Goal: Information Seeking & Learning: Learn about a topic

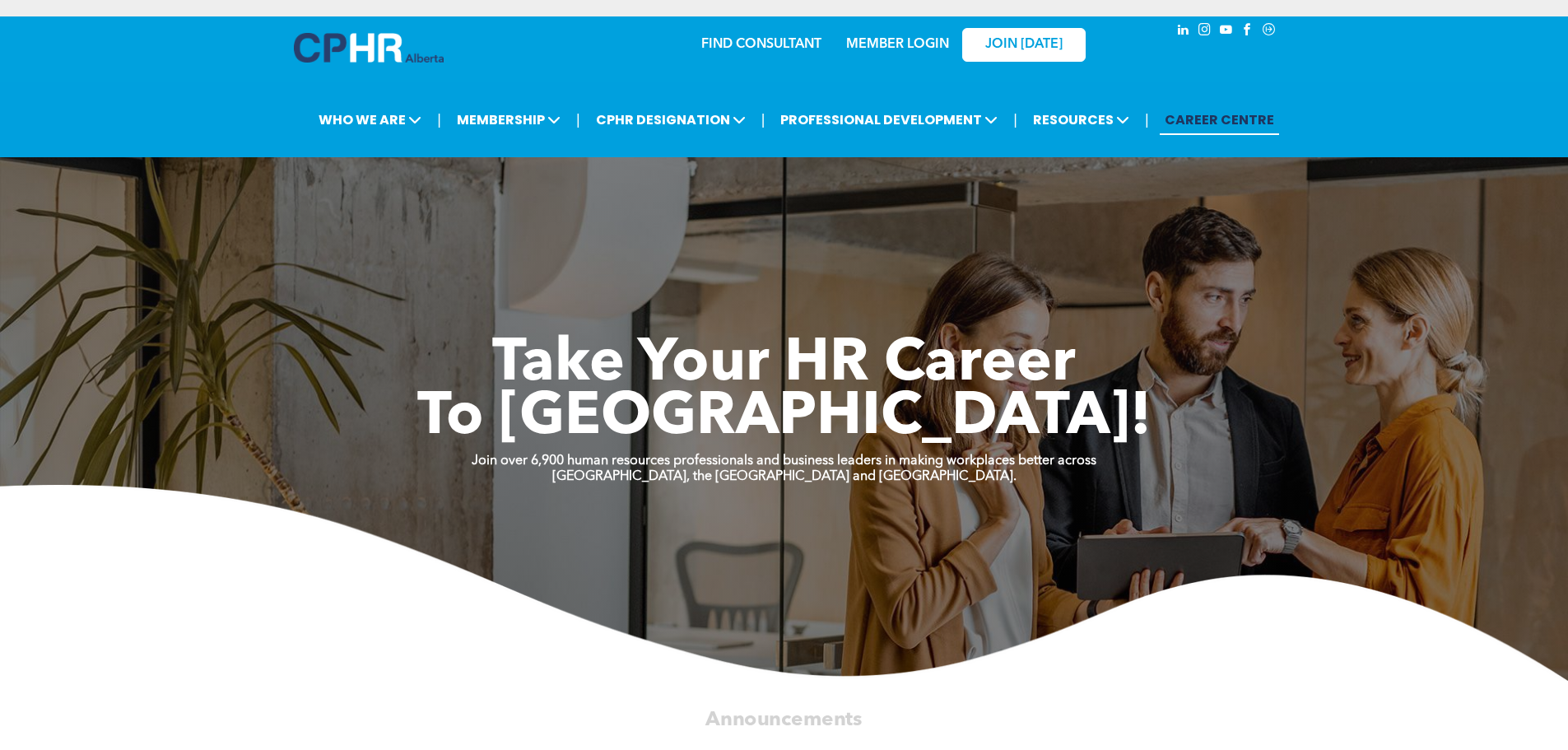
click at [890, 41] on link "MEMBER LOGIN" at bounding box center [897, 44] width 103 height 13
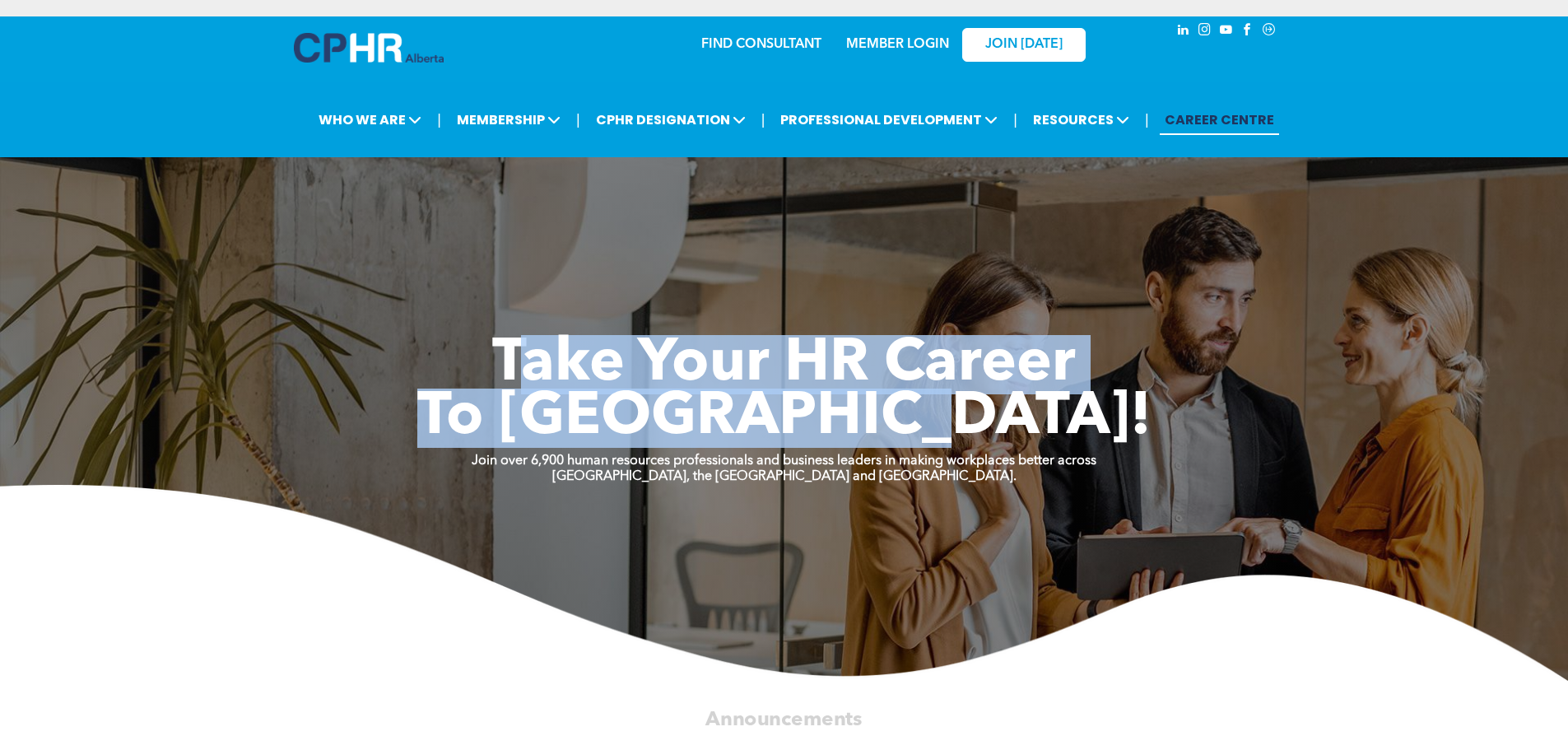
drag, startPoint x: 512, startPoint y: 371, endPoint x: 1048, endPoint y: 418, distance: 538.1
click at [1048, 418] on div "Take Your HR Career To New Heights!" at bounding box center [784, 392] width 988 height 107
click at [1048, 418] on h1 "To New Heights!" at bounding box center [784, 419] width 988 height 54
drag, startPoint x: 494, startPoint y: 360, endPoint x: 1051, endPoint y: 423, distance: 560.6
click at [1051, 423] on div "Take Your HR Career To New Heights!" at bounding box center [784, 392] width 988 height 107
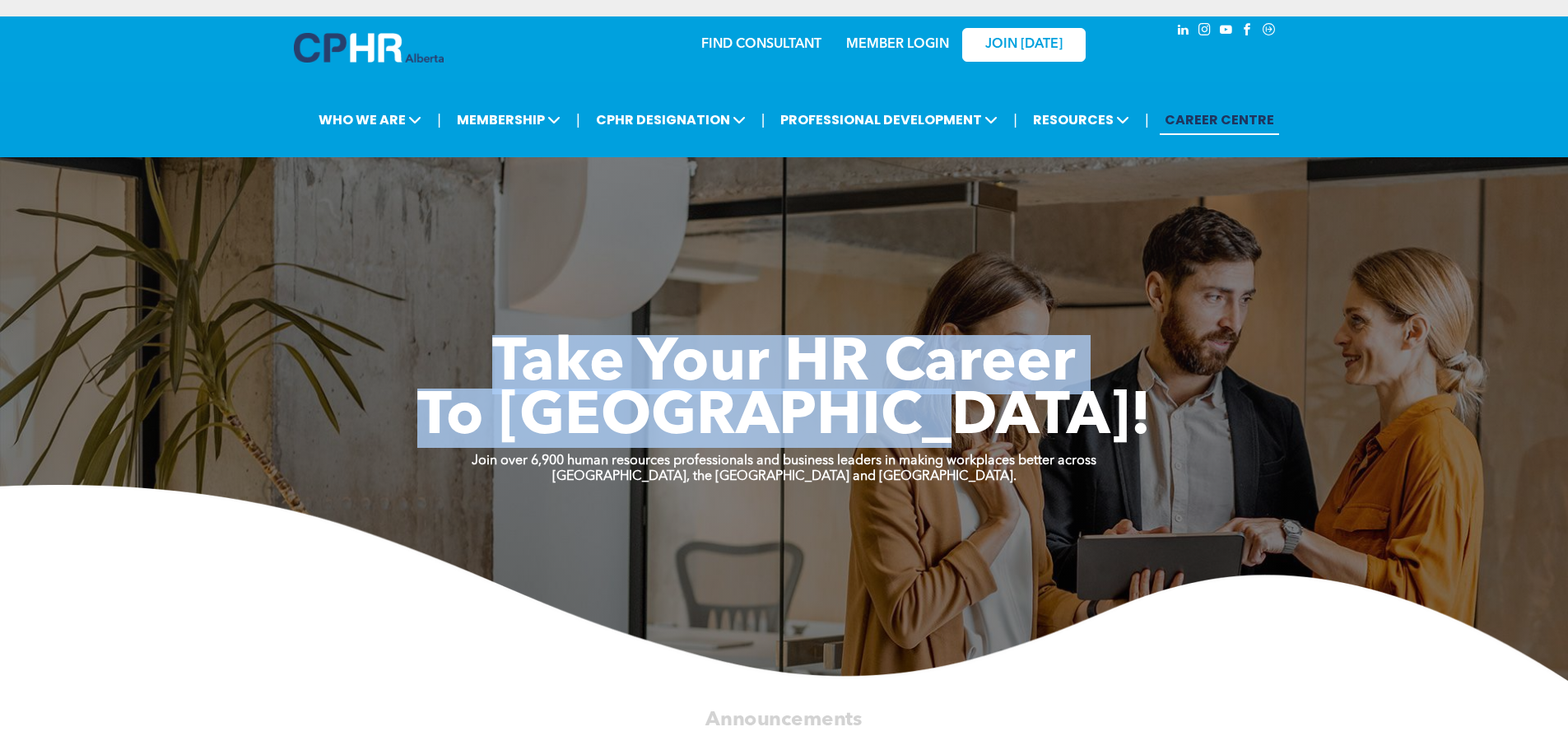
click at [1051, 423] on h1 "To New Heights!" at bounding box center [784, 419] width 988 height 54
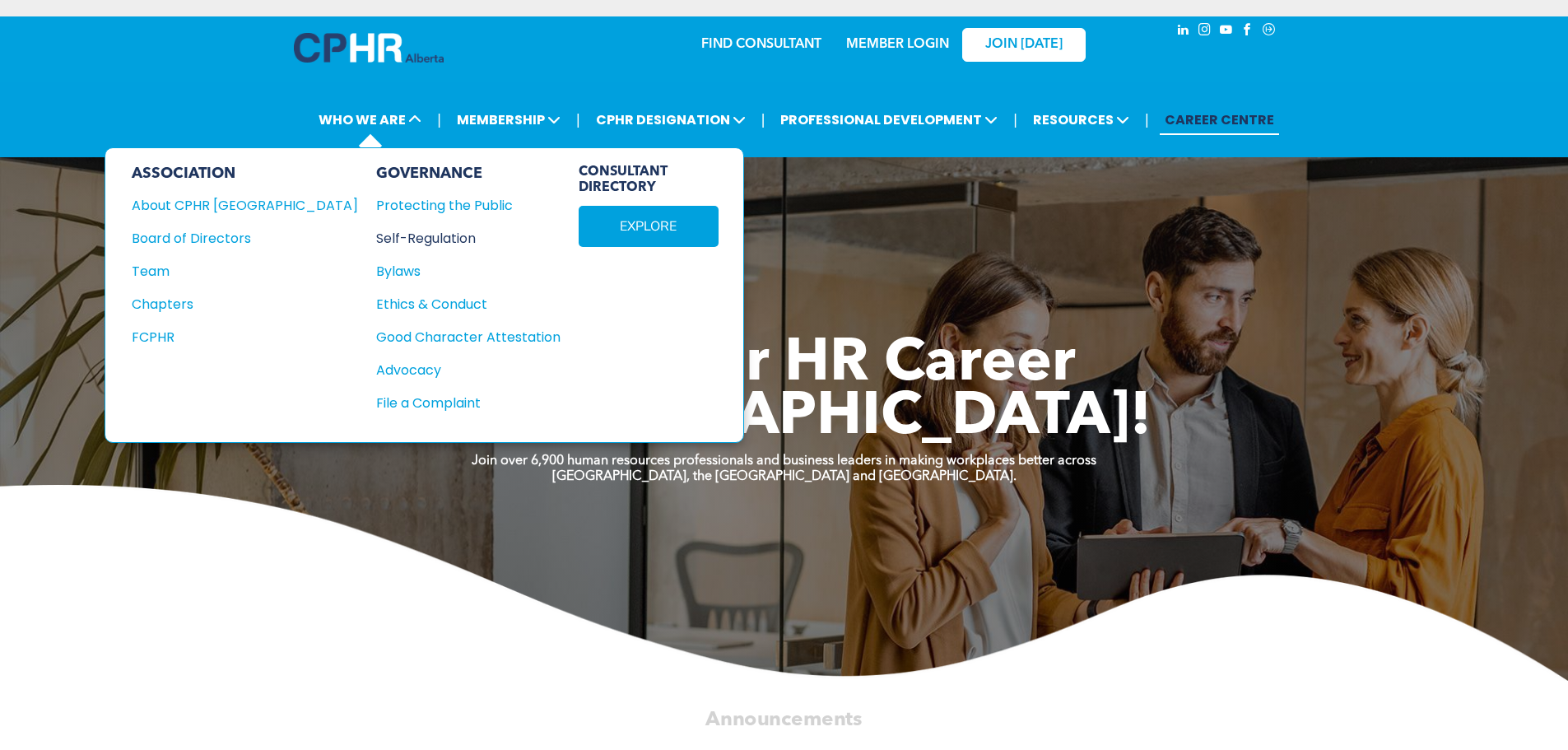
click at [376, 239] on div "Self-Regulation" at bounding box center [459, 238] width 166 height 21
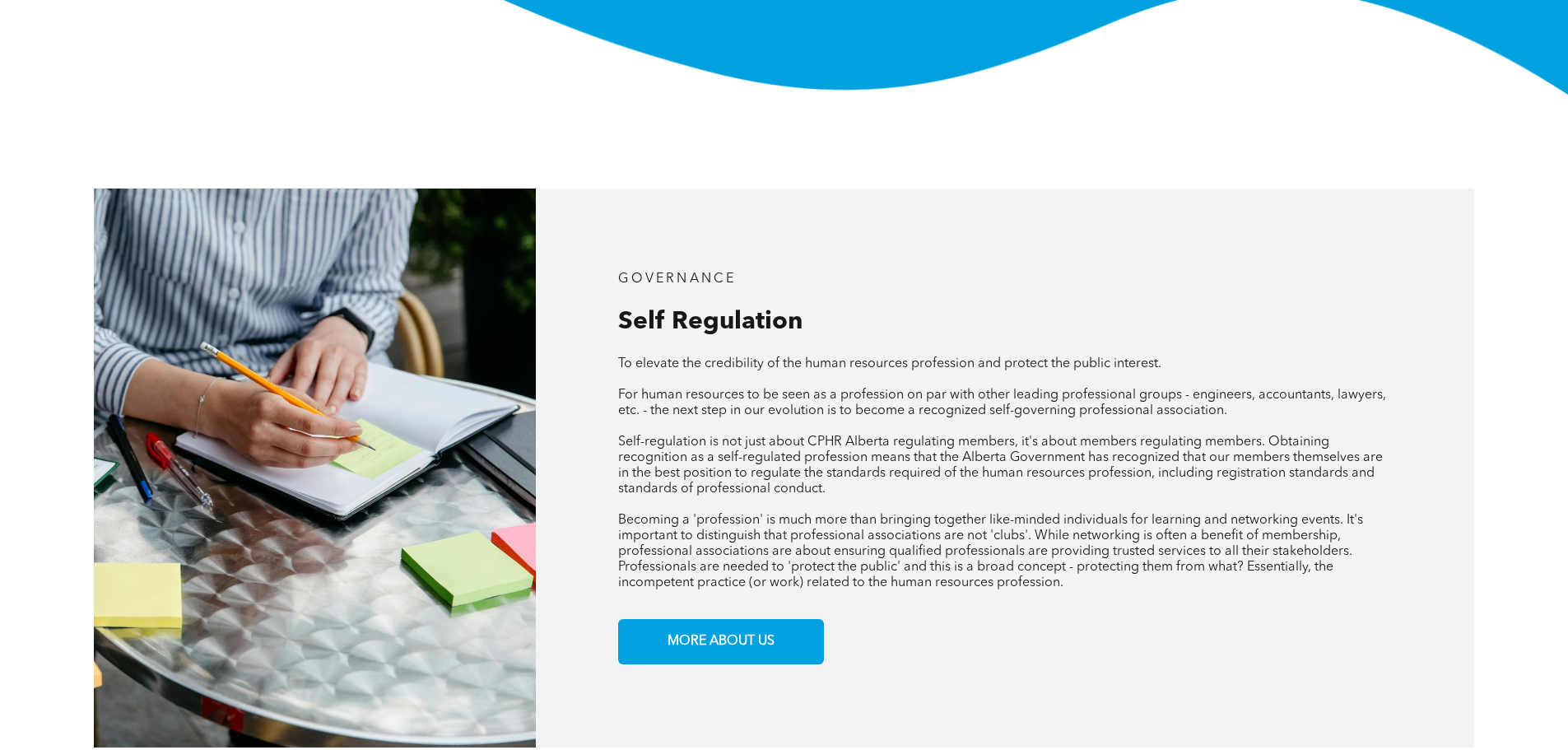
scroll to position [495, 0]
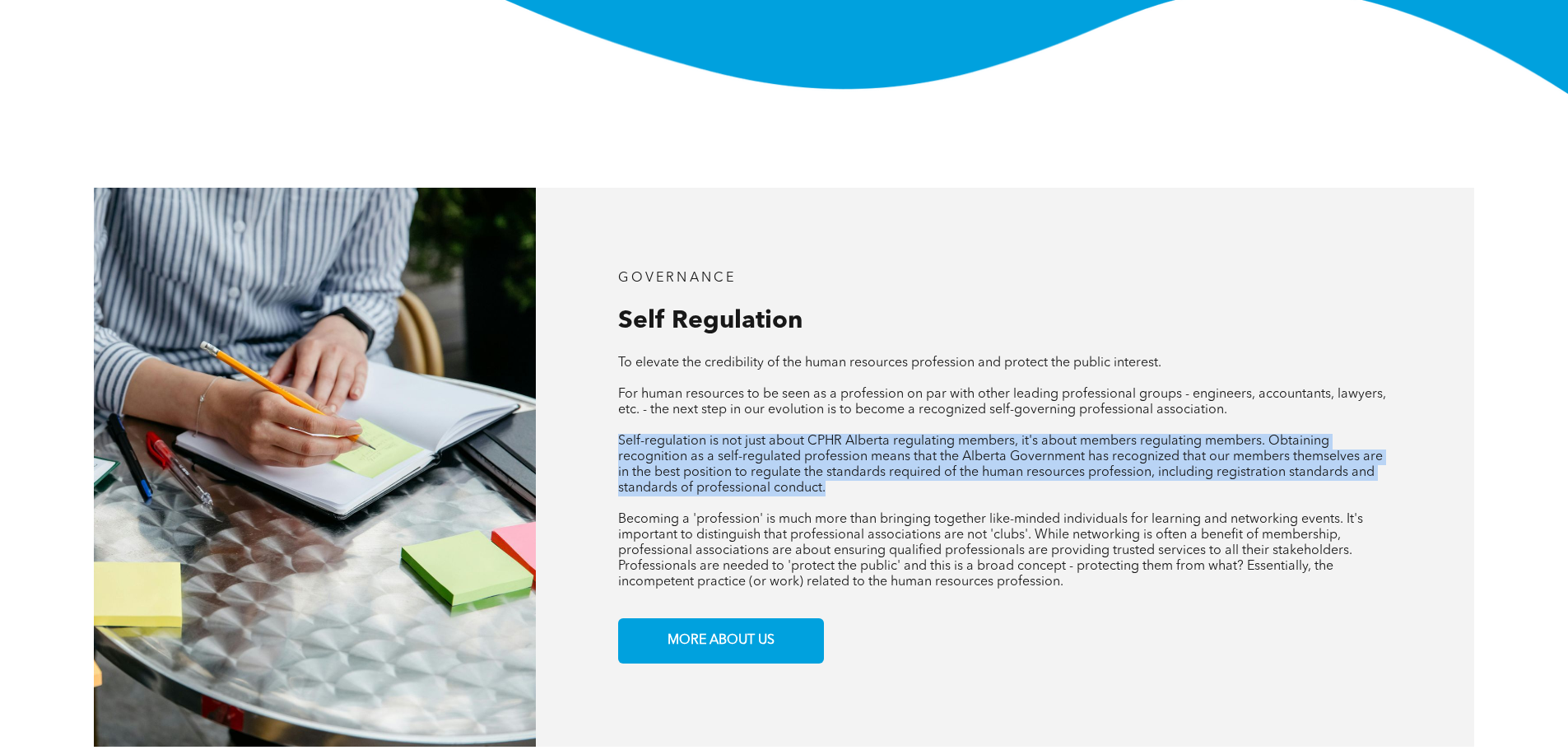
drag, startPoint x: 620, startPoint y: 444, endPoint x: 927, endPoint y: 496, distance: 311.4
click at [927, 496] on div "To elevate the credibility of the human resources profession and protect the pu…" at bounding box center [1005, 473] width 773 height 235
click at [927, 497] on p at bounding box center [1005, 504] width 773 height 16
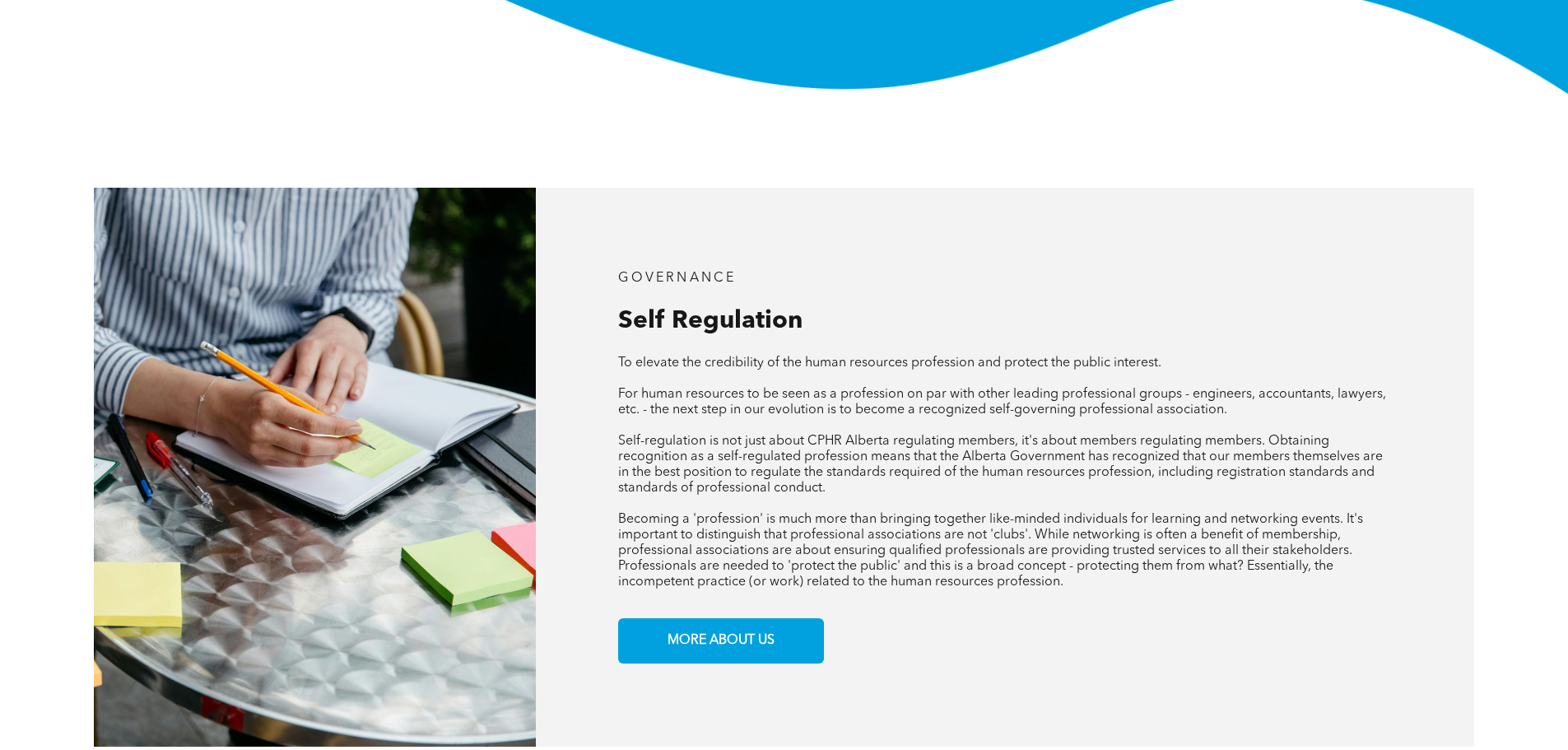
drag, startPoint x: 922, startPoint y: 495, endPoint x: 1009, endPoint y: 367, distance: 154.8
click at [1009, 367] on div "To elevate the credibility of the human resources profession and protect the pu…" at bounding box center [1005, 473] width 773 height 235
click at [1009, 367] on span "To elevate the credibility of the human resources profession and protect the pu…" at bounding box center [889, 363] width 543 height 13
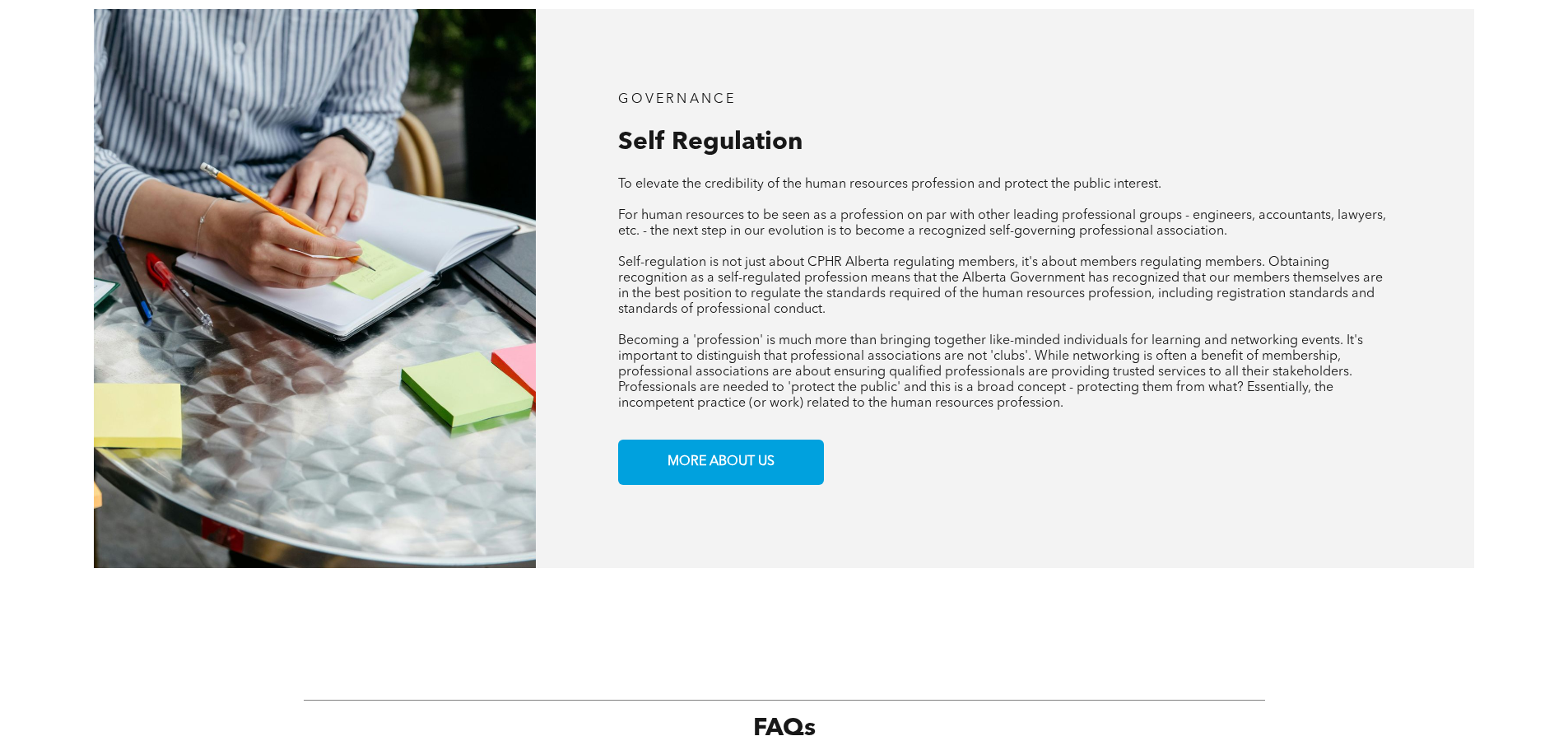
scroll to position [659, 0]
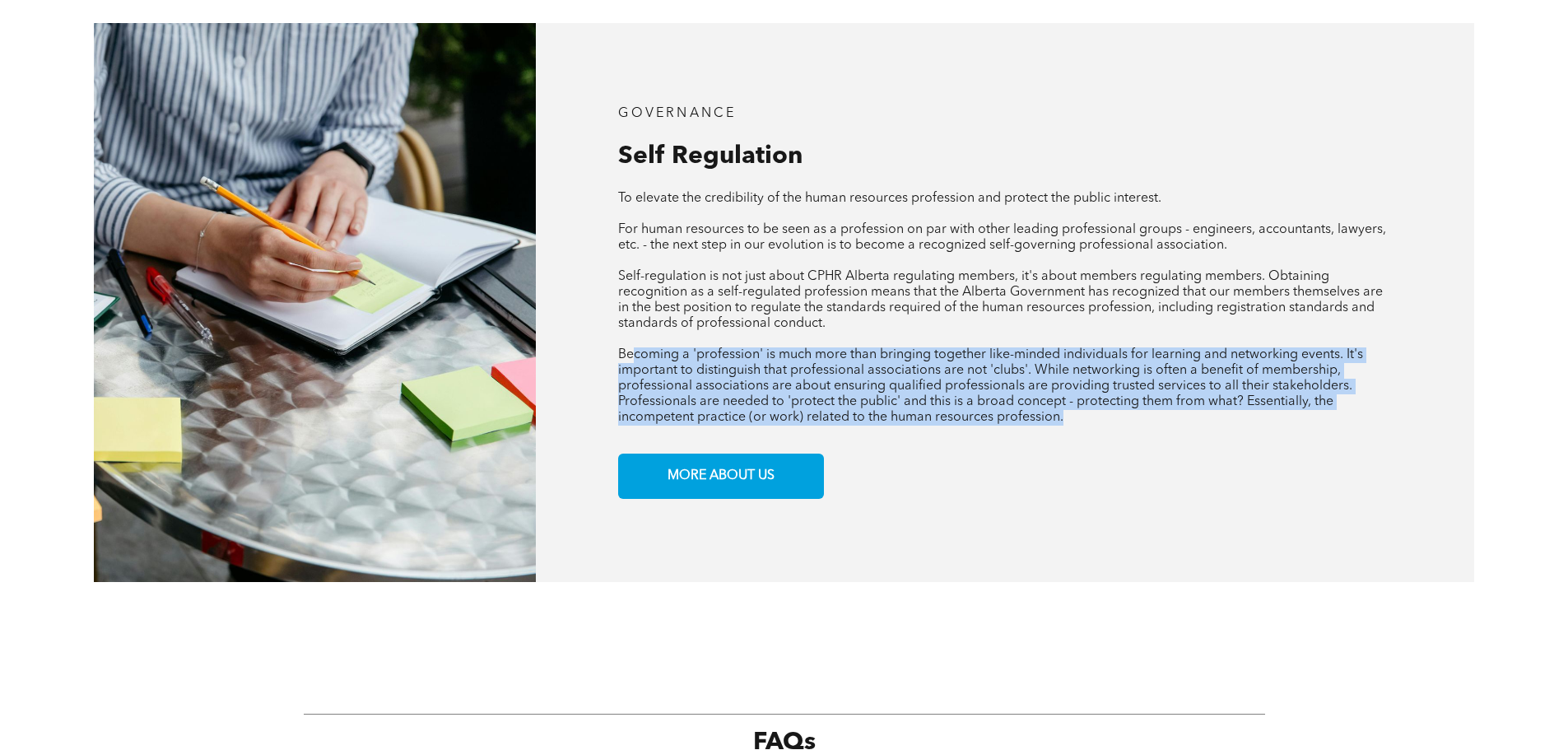
drag, startPoint x: 633, startPoint y: 359, endPoint x: 1088, endPoint y: 419, distance: 458.9
click at [1088, 419] on p "Becoming a 'profession' is much more than bringing together like-minded individ…" at bounding box center [1005, 387] width 773 height 78
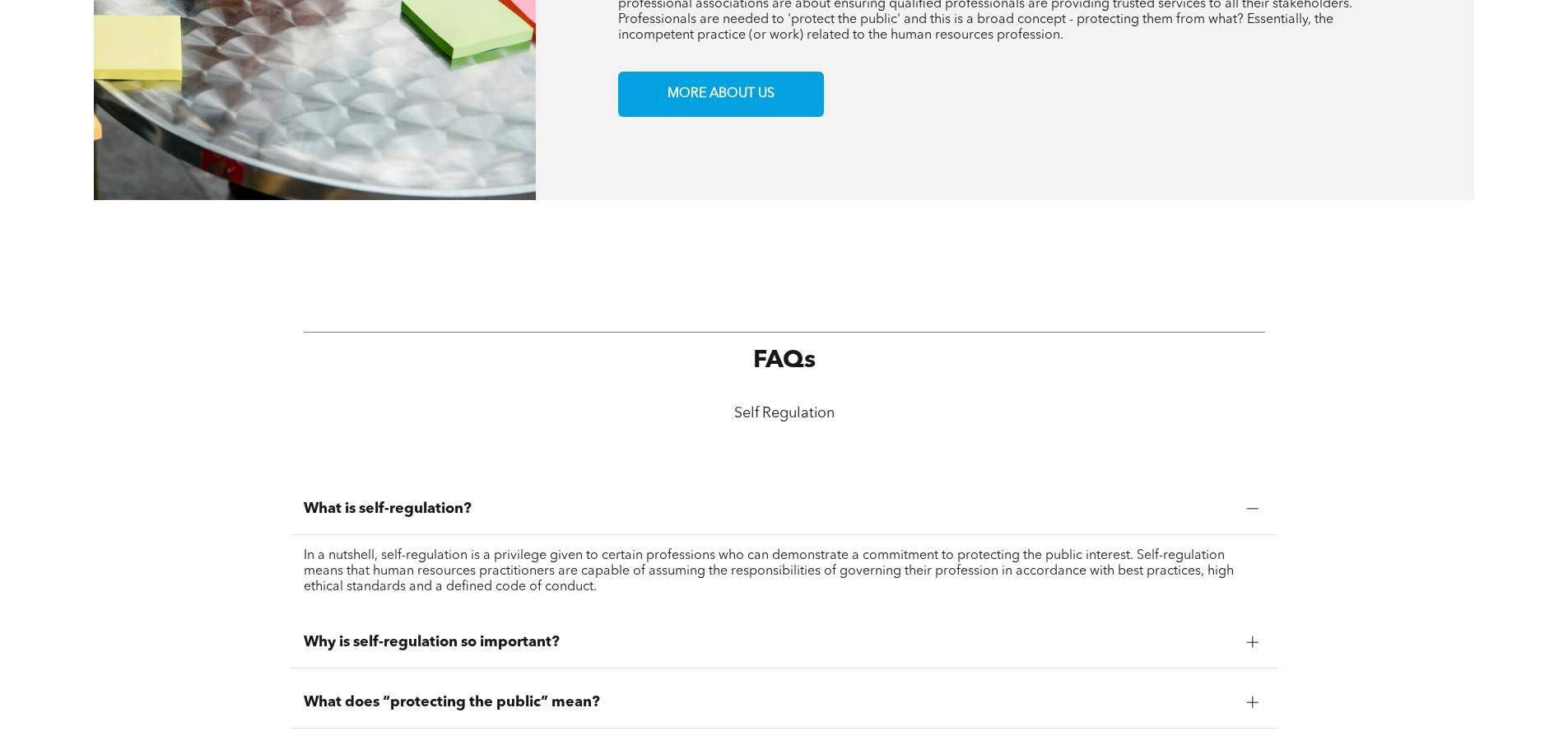
scroll to position [1071, 0]
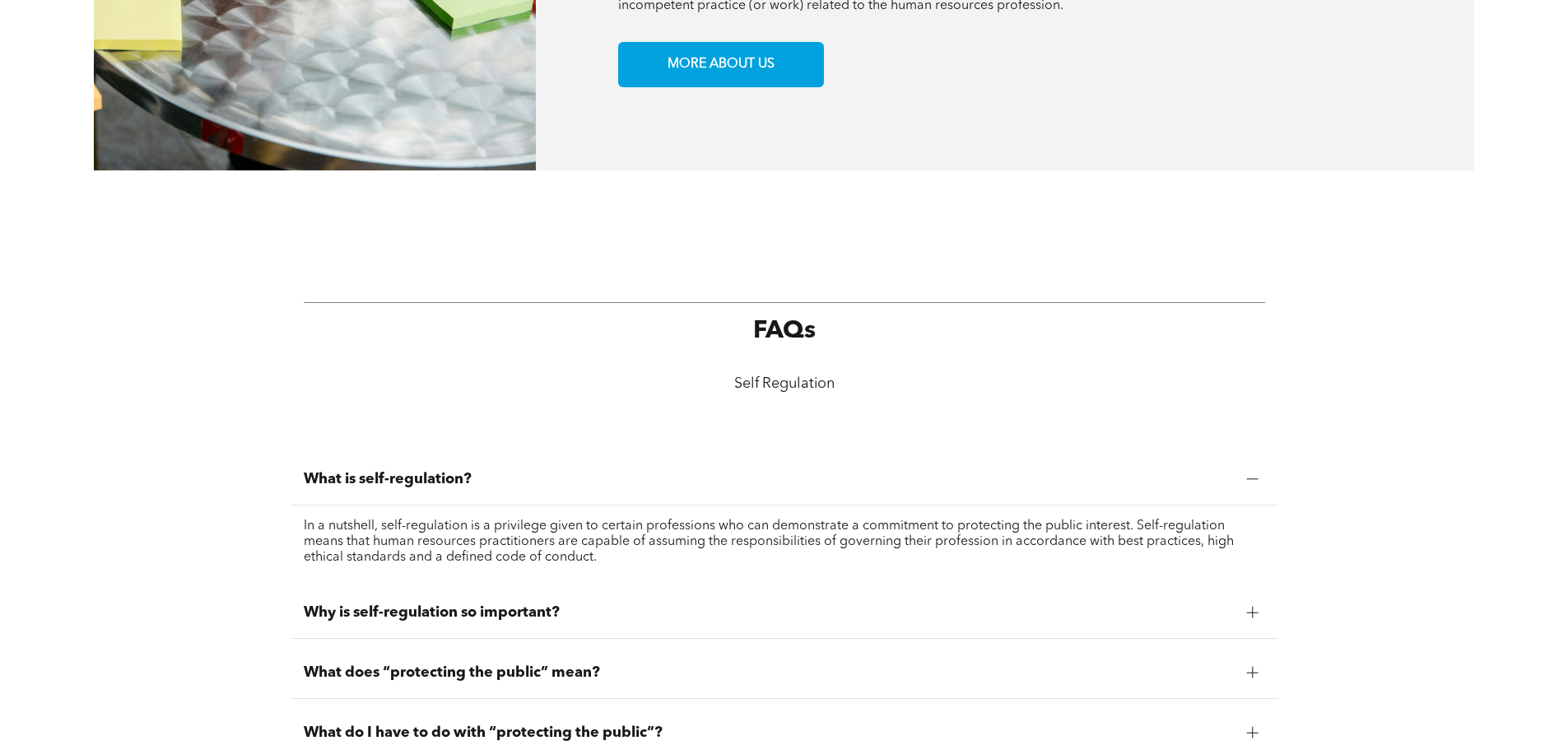
click at [497, 615] on span "Why is self-regulation so important?" at bounding box center [768, 612] width 930 height 18
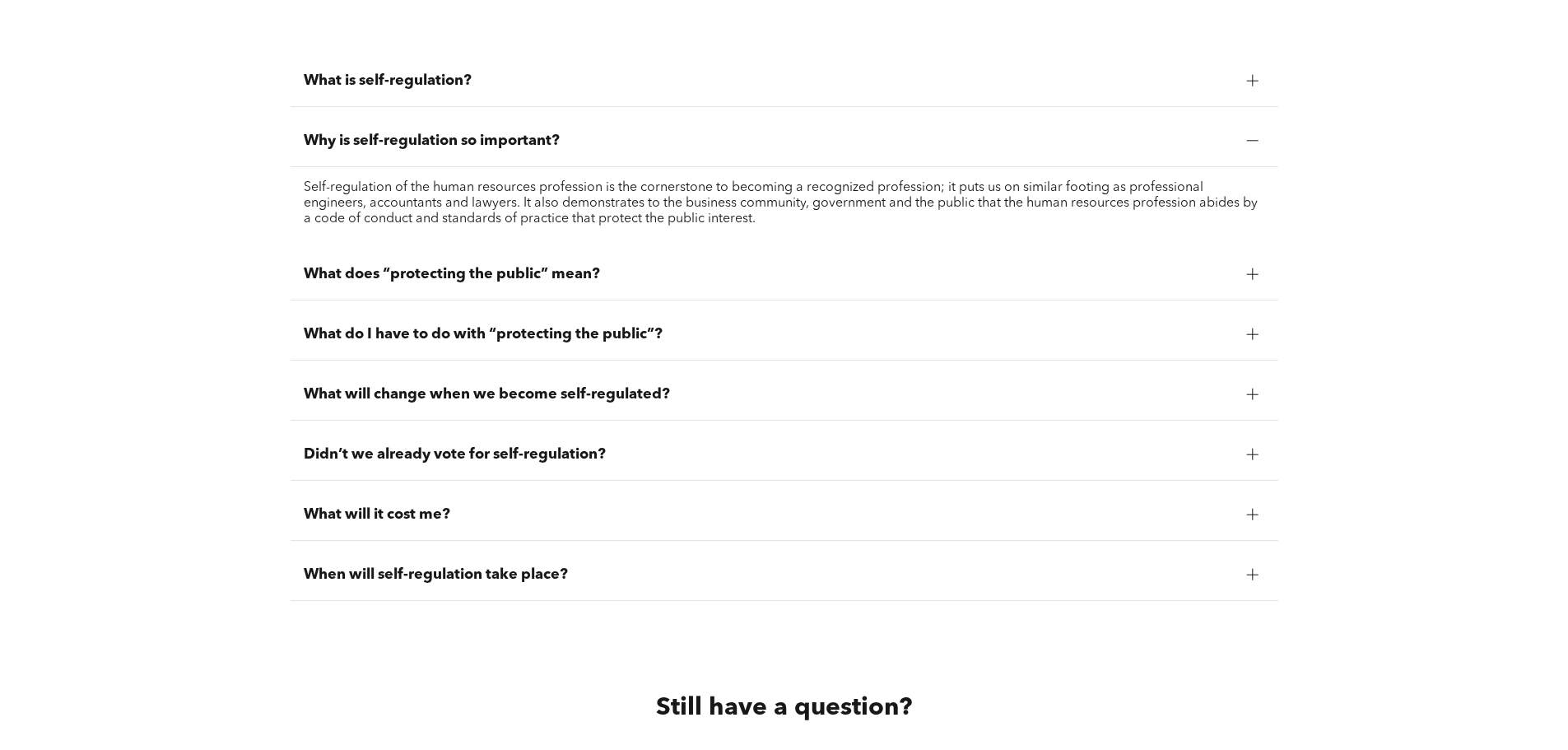
scroll to position [1483, 0]
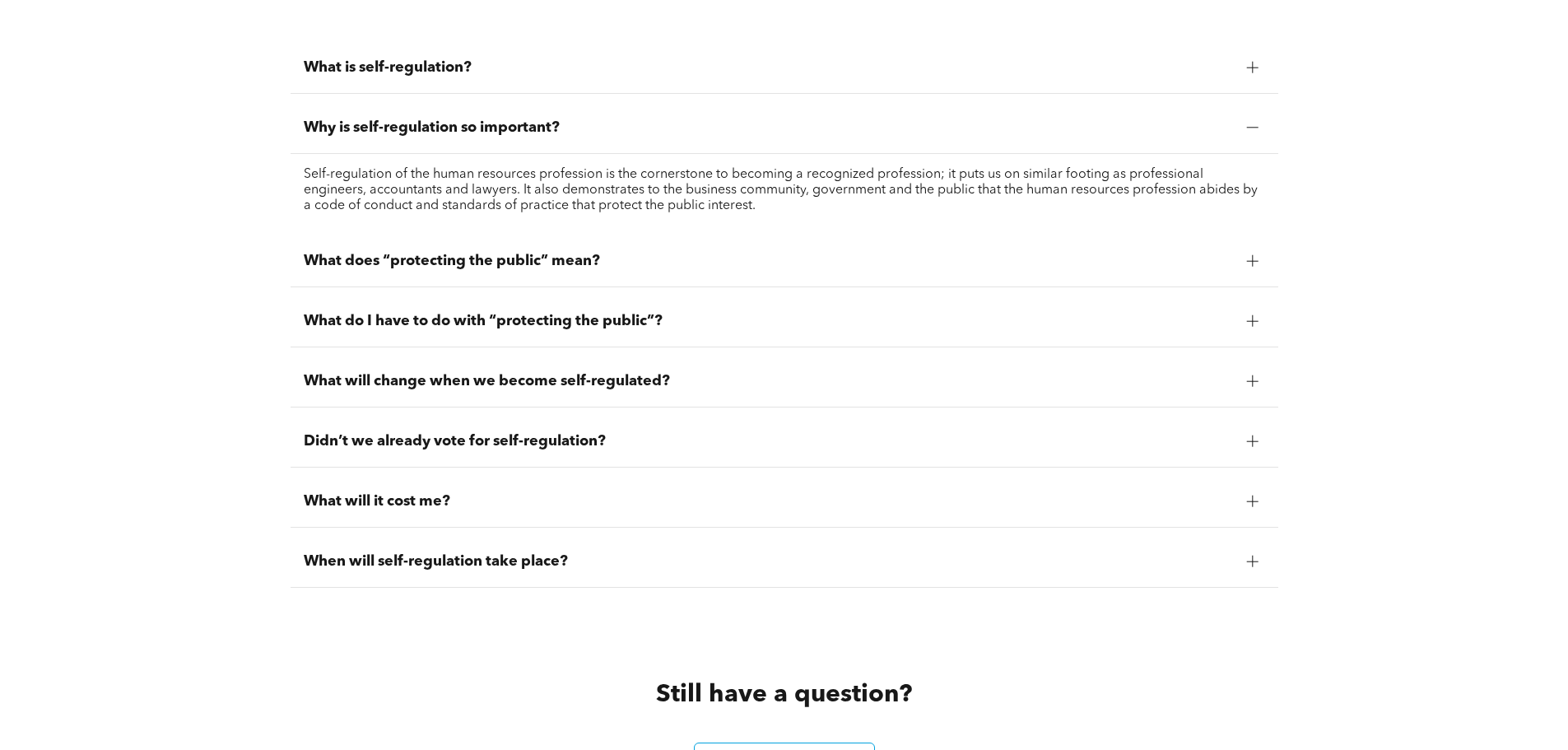
click at [452, 386] on span "What will change when we become self-regulated?" at bounding box center [768, 381] width 930 height 18
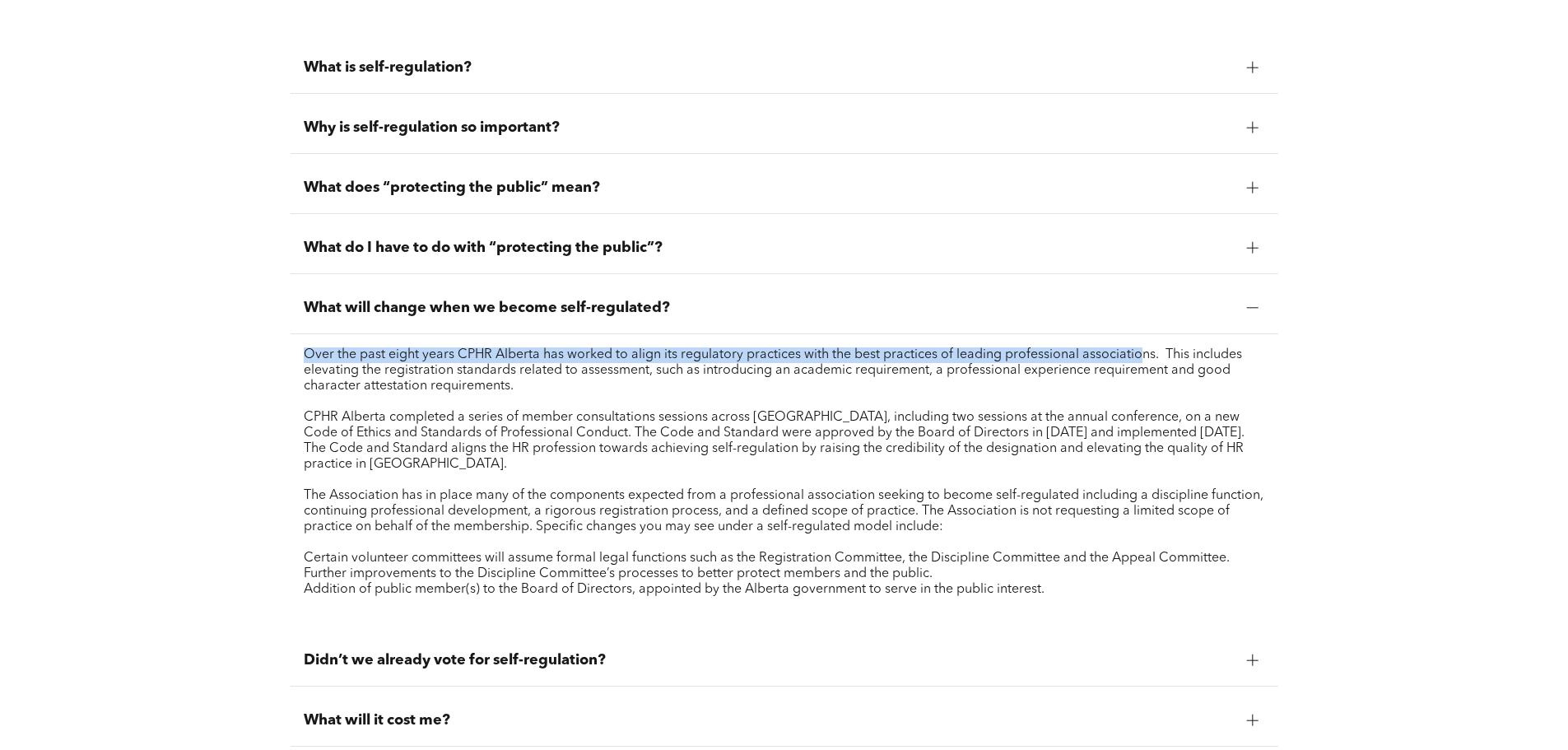
drag, startPoint x: 579, startPoint y: 399, endPoint x: 1106, endPoint y: 345, distance: 529.8
click at [1114, 348] on div "Over the past eight years CPHR Alberta has worked to align its regulatory pract…" at bounding box center [784, 480] width 961 height 266
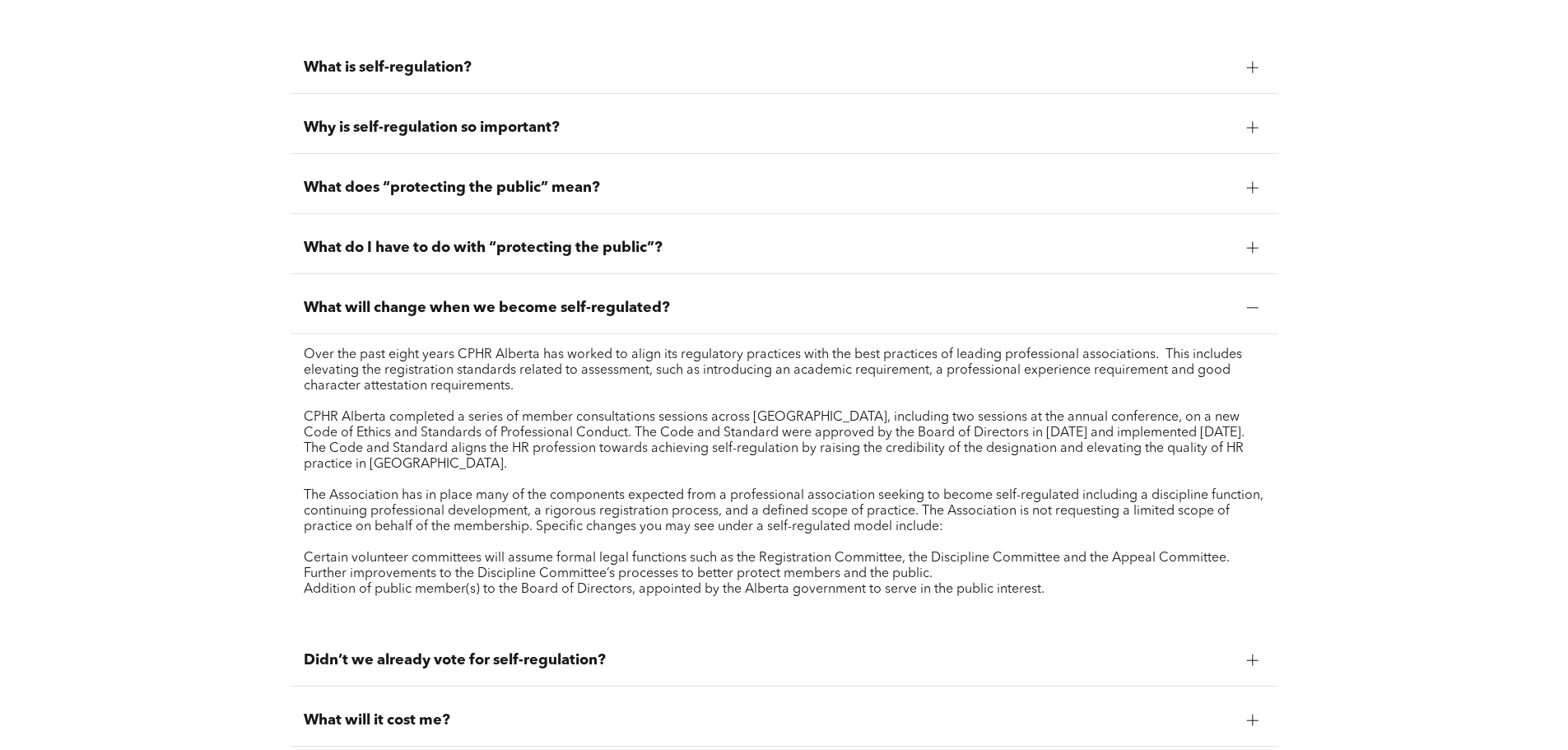
click at [610, 355] on p "Over the past eight years CPHR Alberta has worked to align its regulatory pract…" at bounding box center [784, 372] width 961 height 47
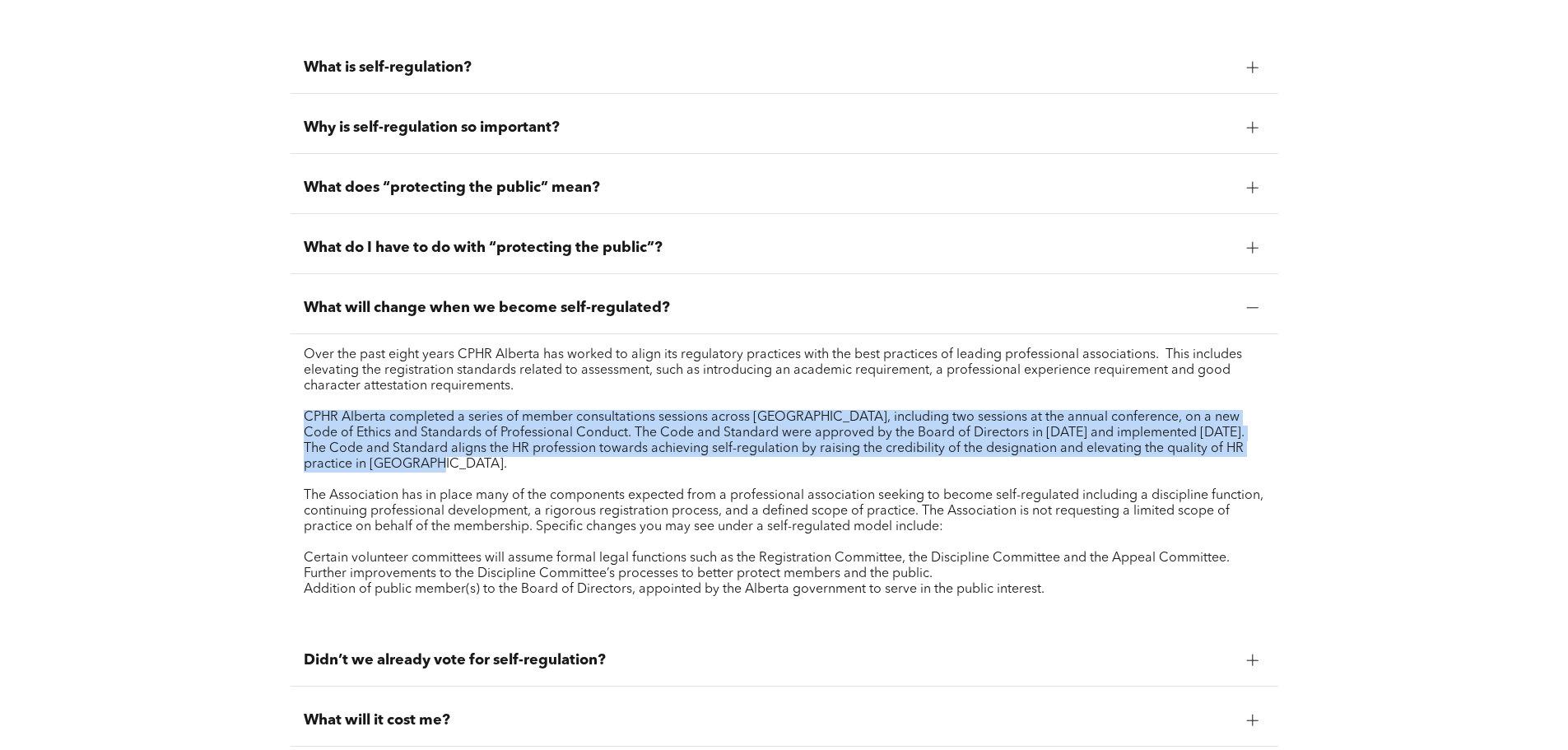
drag, startPoint x: 283, startPoint y: 415, endPoint x: 475, endPoint y: 465, distance: 198.4
click at [475, 465] on div "What is self-regulation? In a nutshell, self-regulation is a privilege given to…" at bounding box center [784, 425] width 1568 height 825
click at [475, 465] on p "CPHR Alberta completed a series of member consultations sessions across [GEOGRA…" at bounding box center [784, 442] width 961 height 62
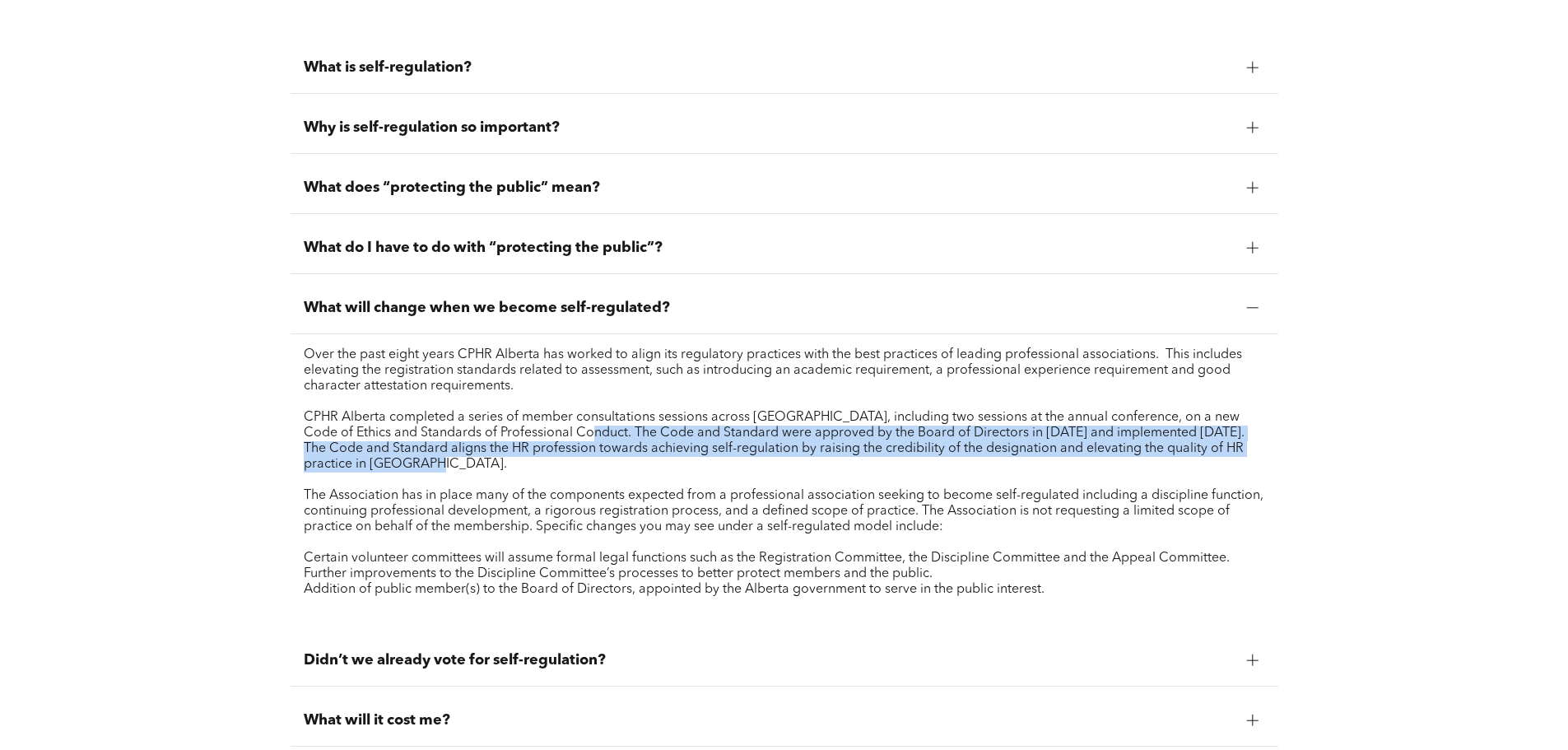
drag, startPoint x: 596, startPoint y: 437, endPoint x: 564, endPoint y: 434, distance: 32.1
click at [564, 434] on p "CPHR Alberta completed a series of member consultations sessions across [GEOGRA…" at bounding box center [784, 442] width 961 height 62
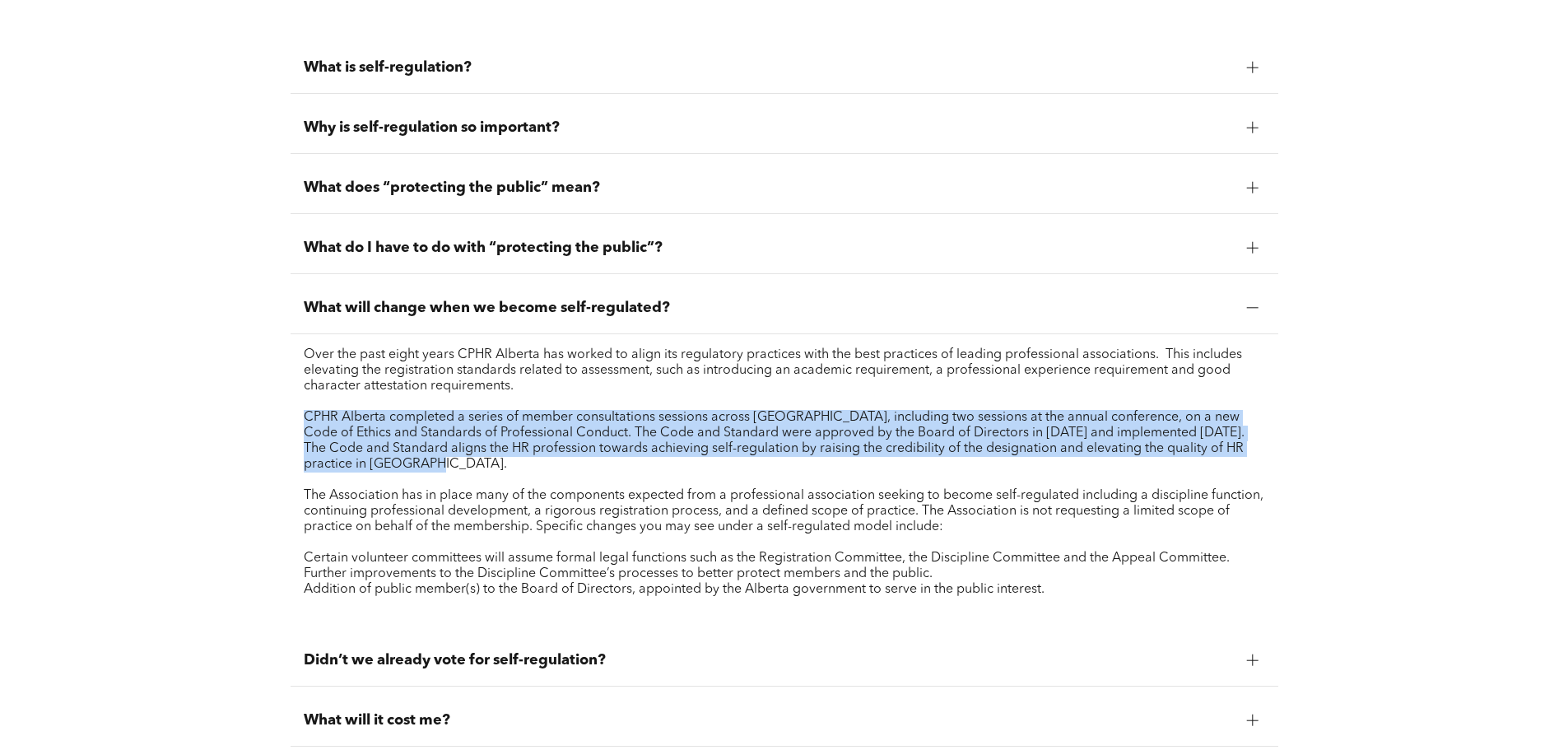
drag, startPoint x: 480, startPoint y: 460, endPoint x: 297, endPoint y: 412, distance: 189.2
click at [297, 412] on div "Over the past eight years CPHR Alberta has worked to align its regulatory pract…" at bounding box center [784, 480] width 988 height 292
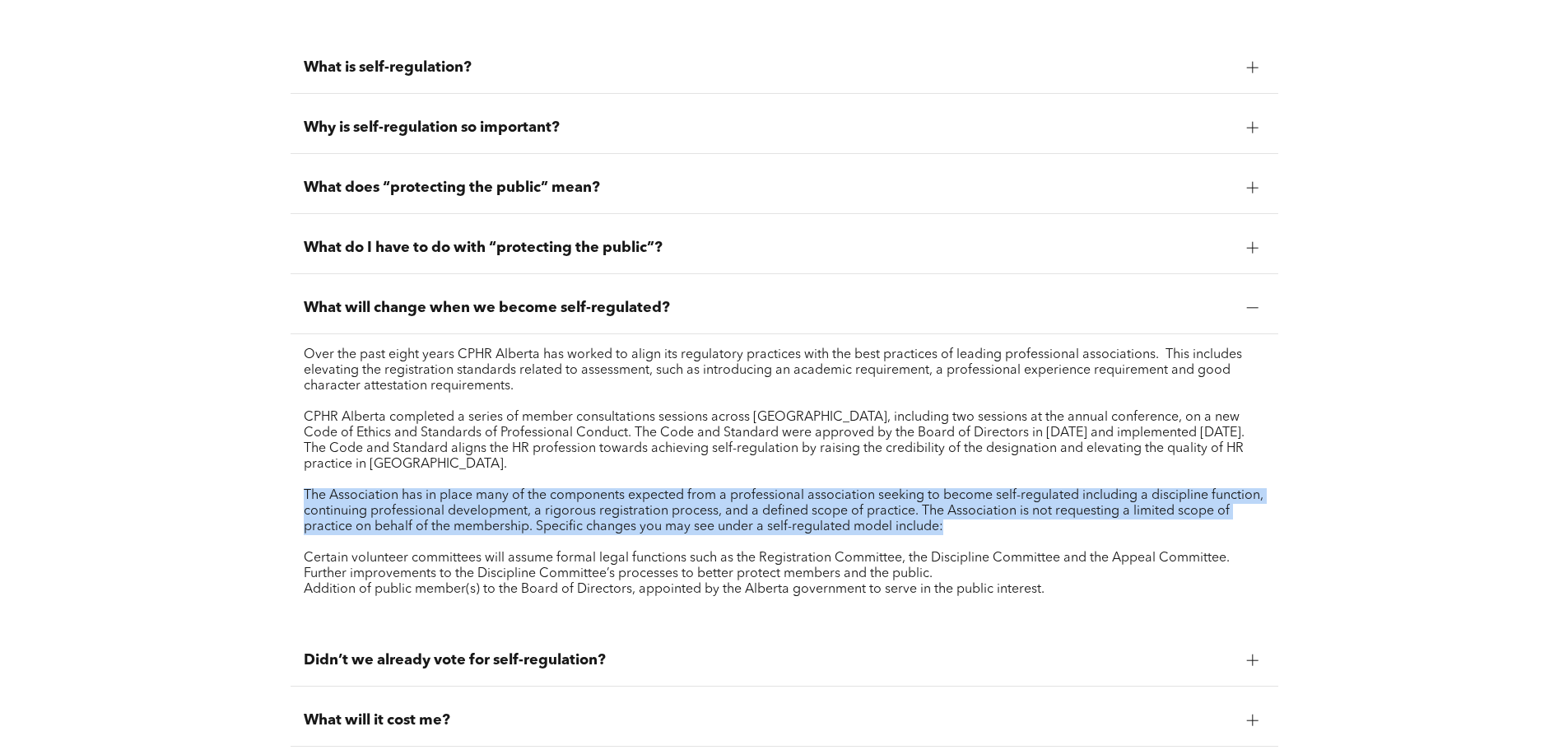
drag, startPoint x: 297, startPoint y: 498, endPoint x: 954, endPoint y: 529, distance: 657.7
click at [954, 529] on div "Over the past eight years CPHR Alberta has worked to align its regulatory pract…" at bounding box center [784, 480] width 988 height 292
click at [954, 529] on p "The Association has in place many of the components expected from a professiona…" at bounding box center [784, 512] width 961 height 47
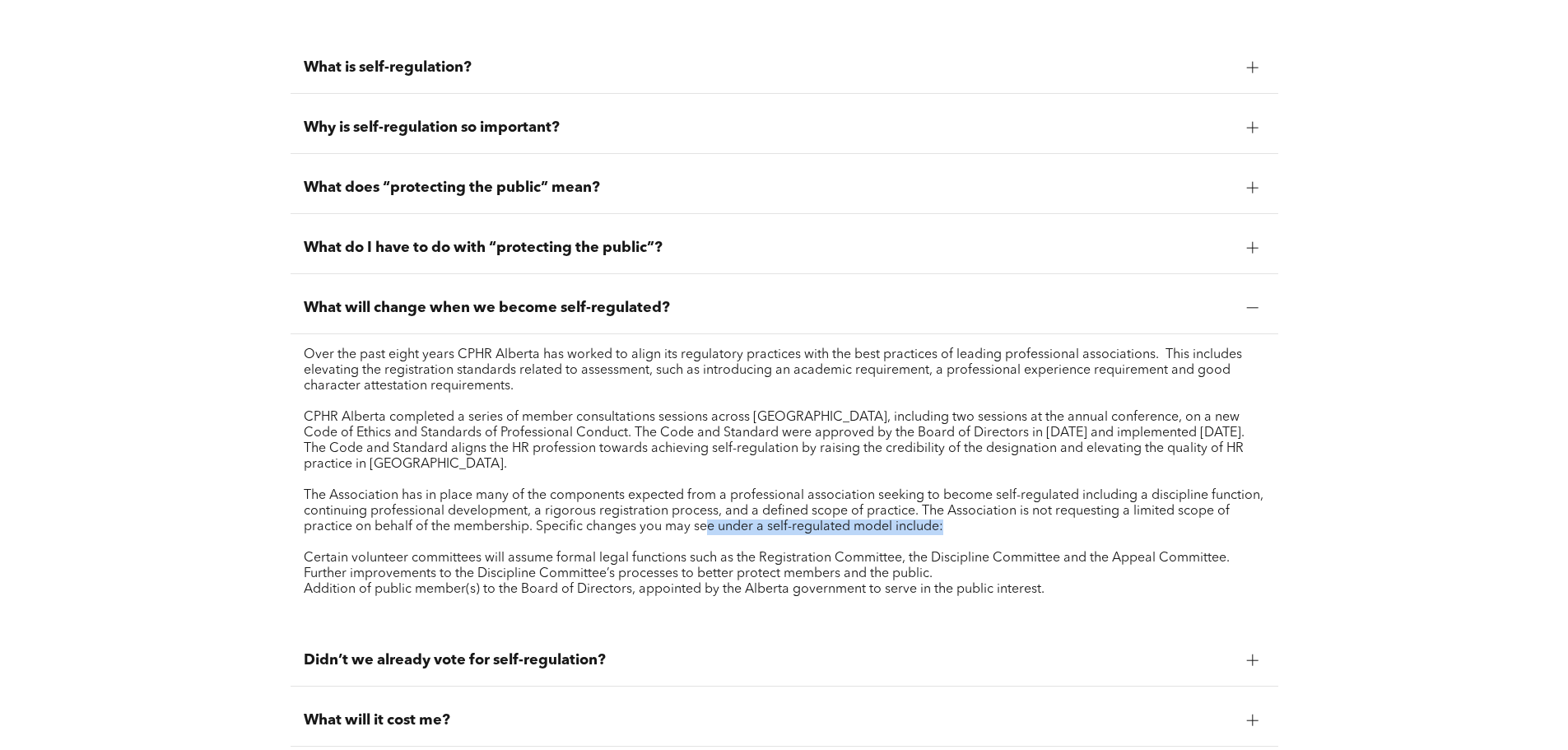
drag, startPoint x: 954, startPoint y: 529, endPoint x: 705, endPoint y: 521, distance: 249.1
click at [705, 521] on p "The Association has in place many of the components expected from a professiona…" at bounding box center [784, 512] width 961 height 47
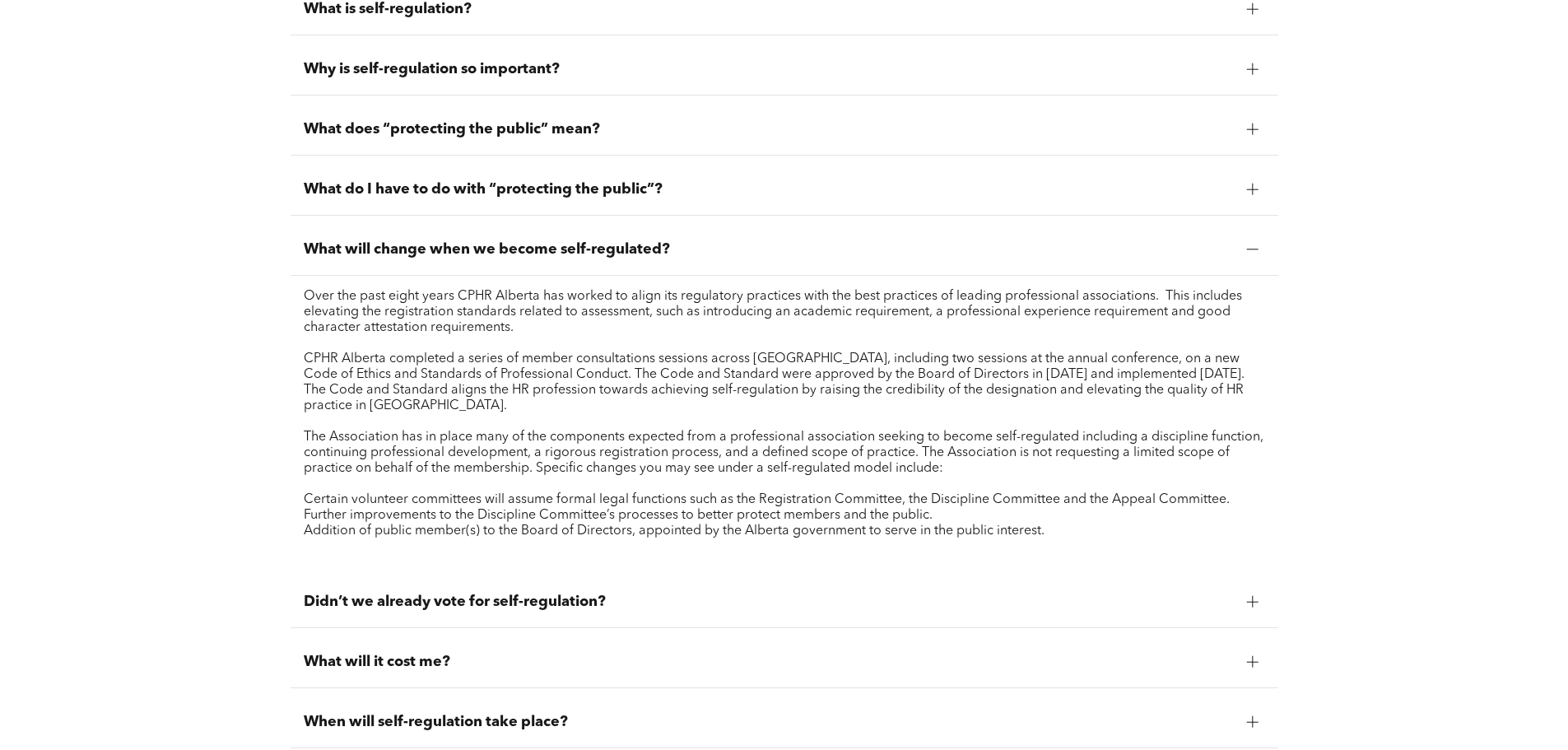
scroll to position [1648, 0]
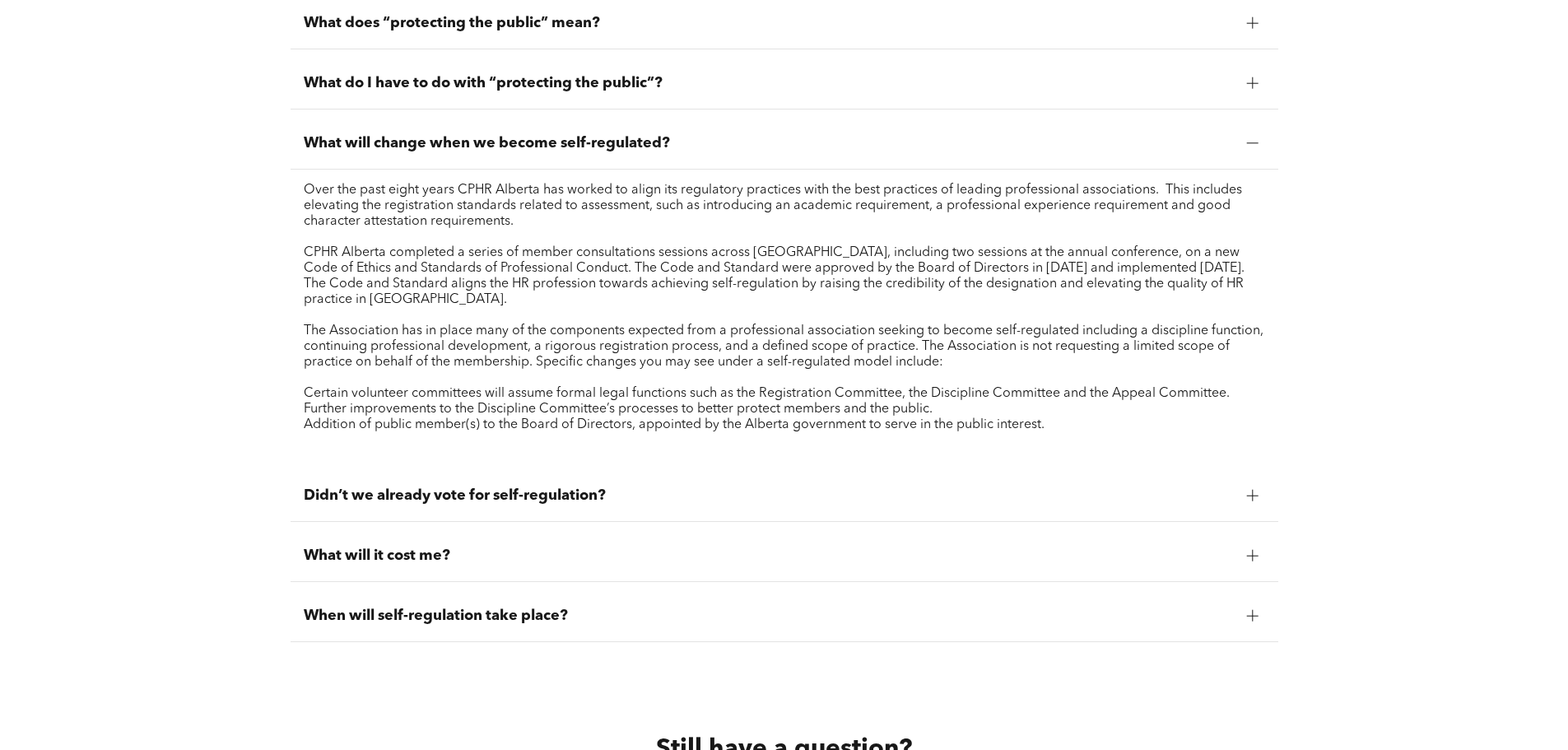
click at [1045, 423] on p "Addition of public member(s) to the Board of Directors, appointed by the Albert…" at bounding box center [784, 426] width 961 height 16
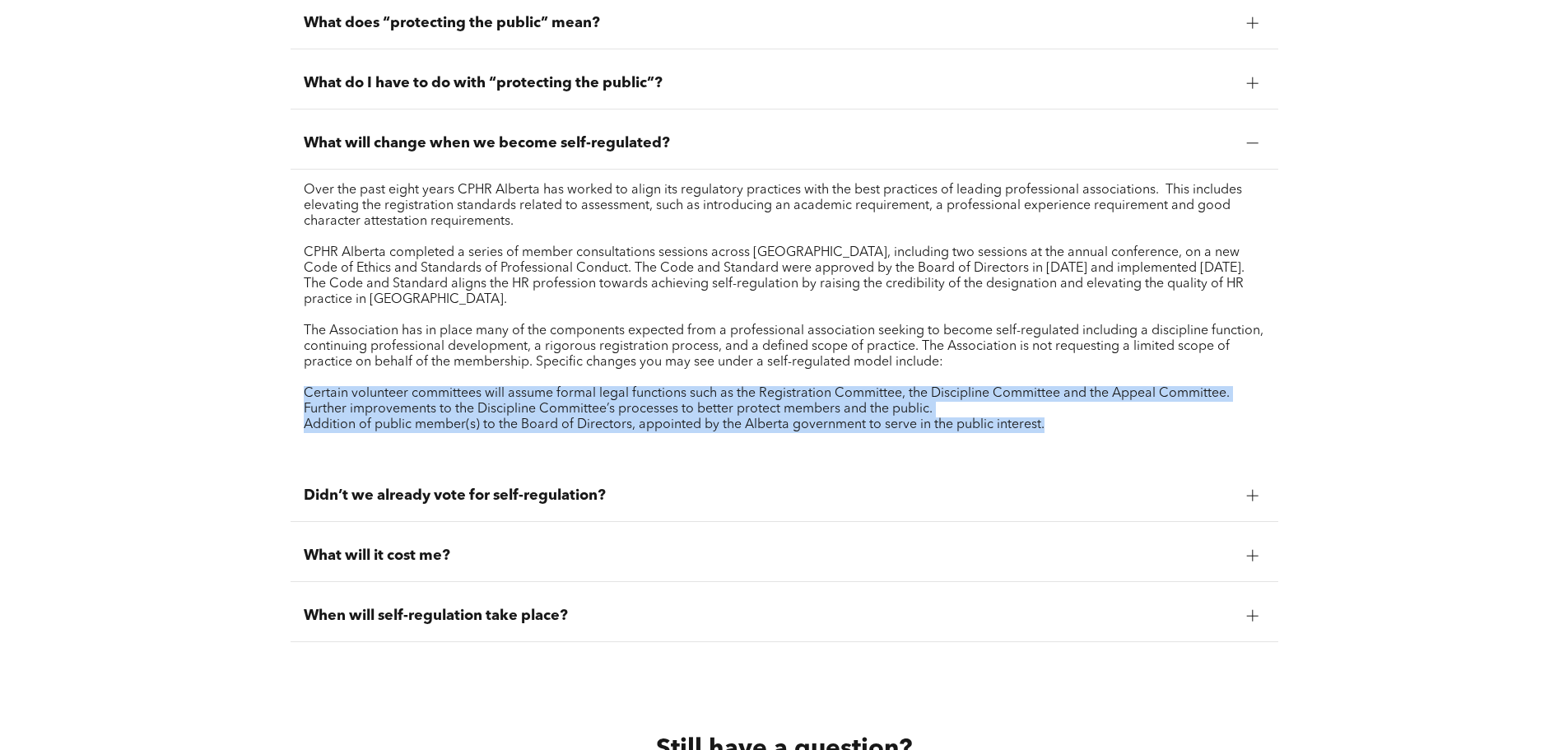
drag, startPoint x: 1063, startPoint y: 428, endPoint x: 290, endPoint y: 391, distance: 773.9
click at [290, 391] on div "Over the past eight years CPHR Alberta has worked to align its regulatory pract…" at bounding box center [784, 315] width 988 height 292
drag, startPoint x: 290, startPoint y: 391, endPoint x: 1094, endPoint y: 425, distance: 804.7
click at [1094, 425] on div "Over the past eight years CPHR Alberta has worked to align its regulatory pract…" at bounding box center [784, 315] width 988 height 292
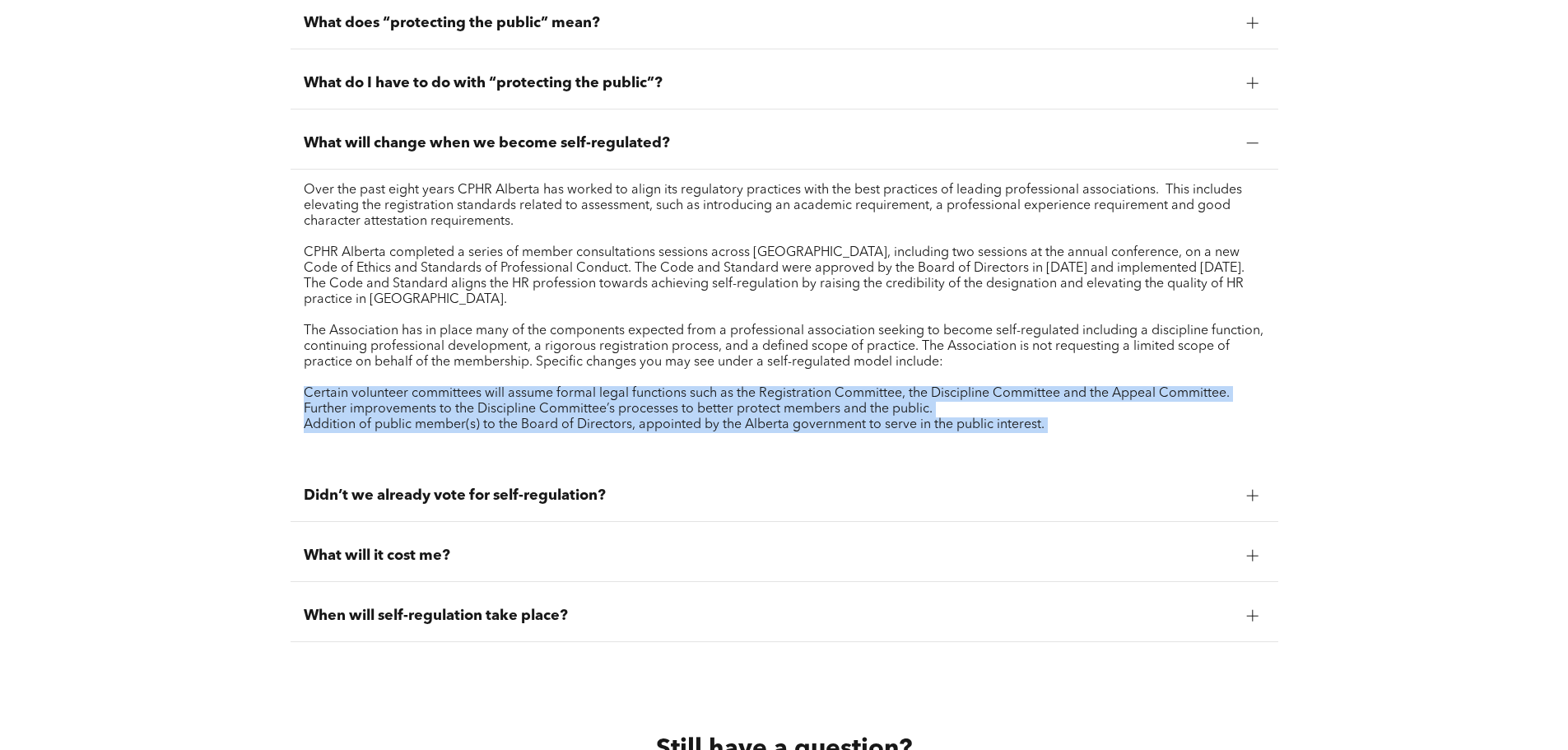
click at [1094, 425] on p "Addition of public member(s) to the Board of Directors, appointed by the Albert…" at bounding box center [784, 426] width 961 height 16
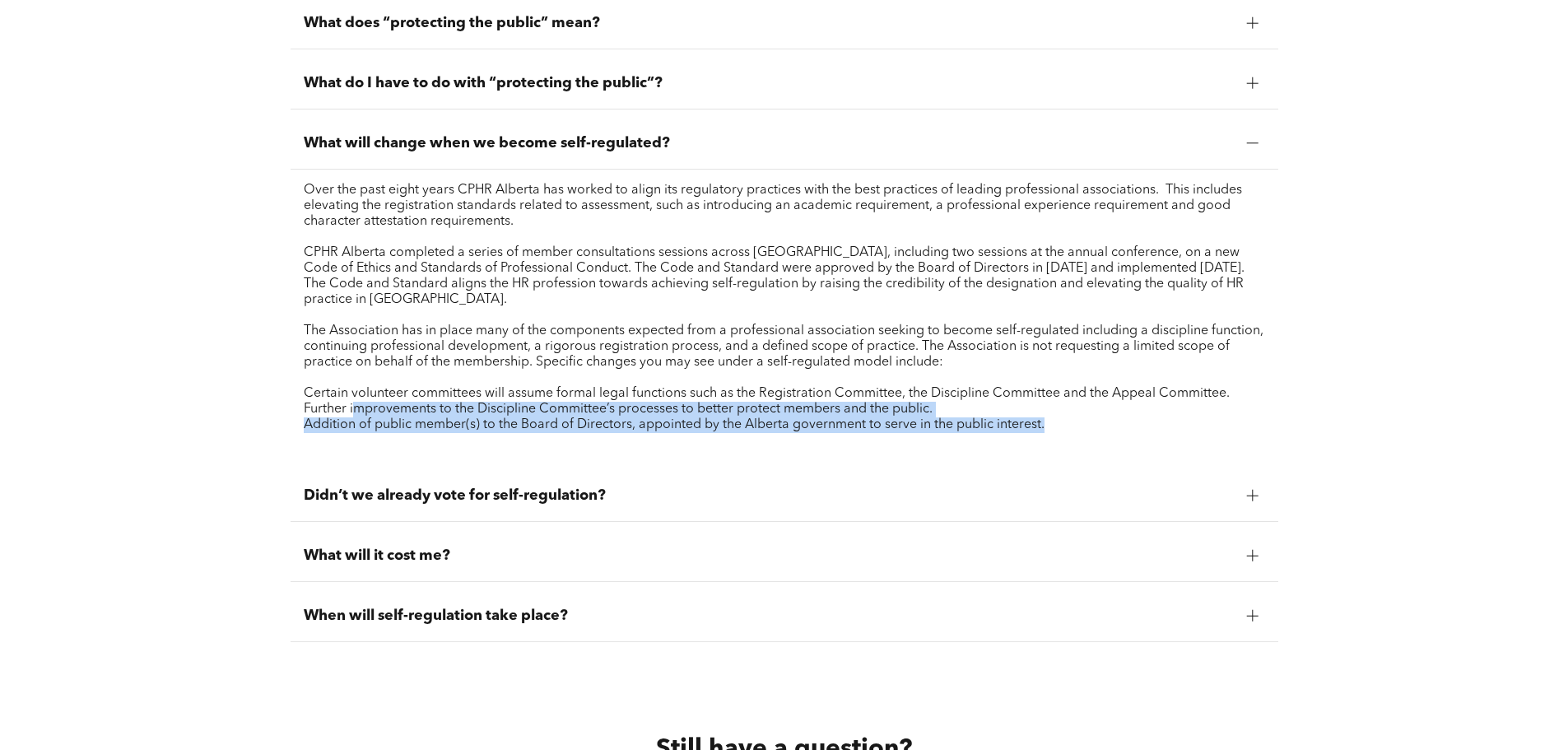
drag, startPoint x: 1097, startPoint y: 429, endPoint x: 355, endPoint y: 410, distance: 742.2
click at [355, 410] on div "Over the past eight years CPHR Alberta has worked to align its regulatory pract…" at bounding box center [784, 315] width 961 height 266
click at [355, 410] on p "Further improvements to the Discipline Committee’s processes to better protect …" at bounding box center [784, 410] width 961 height 16
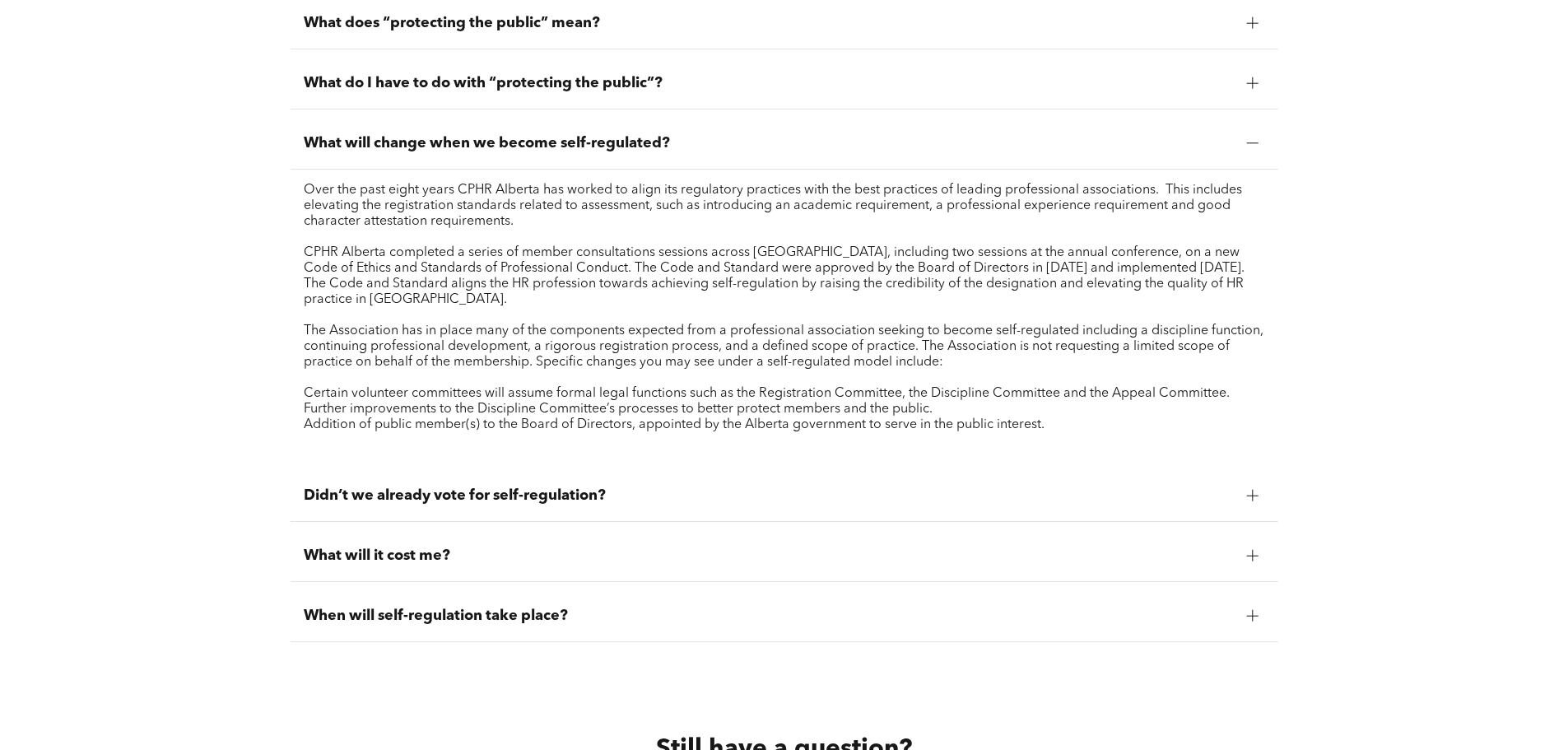
click at [368, 503] on div "Didn’t we already vote for self-regulation?" at bounding box center [784, 496] width 988 height 52
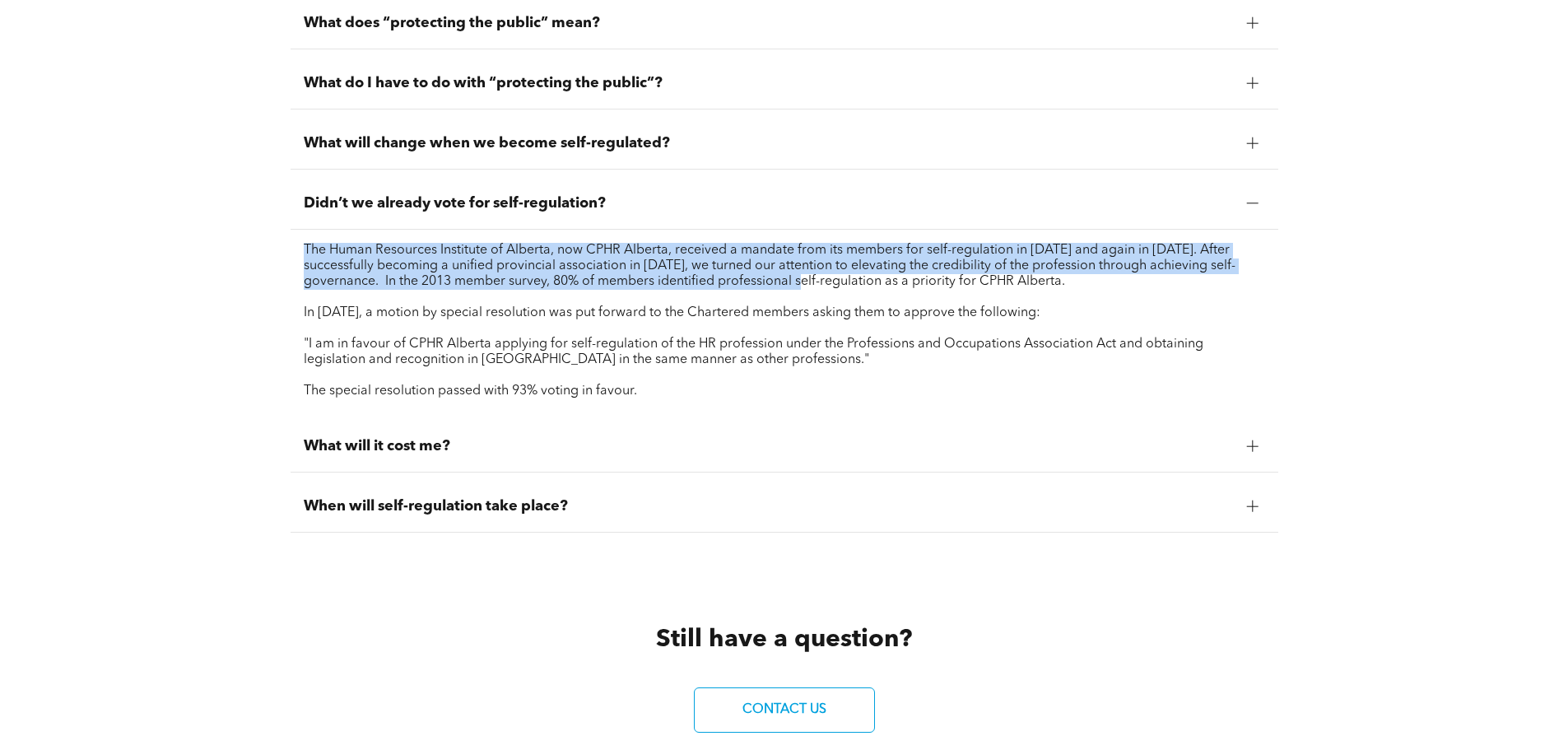
drag, startPoint x: 1111, startPoint y: 296, endPoint x: 838, endPoint y: 288, distance: 273.1
click at [838, 288] on div "The Human Resources Institute of Alberta, now CPHR Alberta, received a mandate …" at bounding box center [784, 321] width 961 height 156
click at [838, 288] on p "The Human Resources Institute of Alberta, now CPHR Alberta, received a mandate …" at bounding box center [784, 267] width 961 height 47
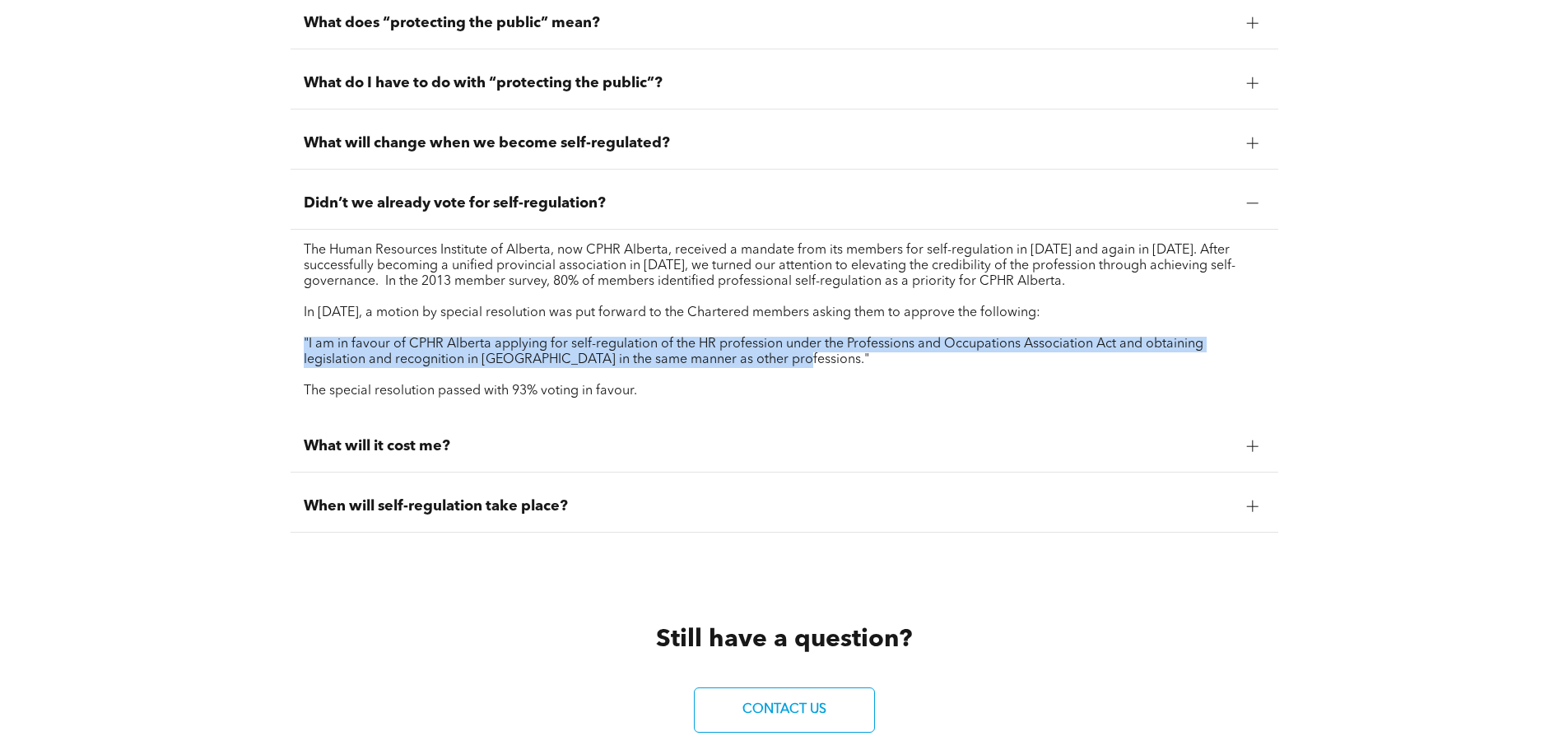
drag, startPoint x: 830, startPoint y: 364, endPoint x: 297, endPoint y: 343, distance: 533.4
click at [297, 343] on div "The Human Resources Institute of Alberta, now CPHR Alberta, received a mandate …" at bounding box center [784, 321] width 988 height 183
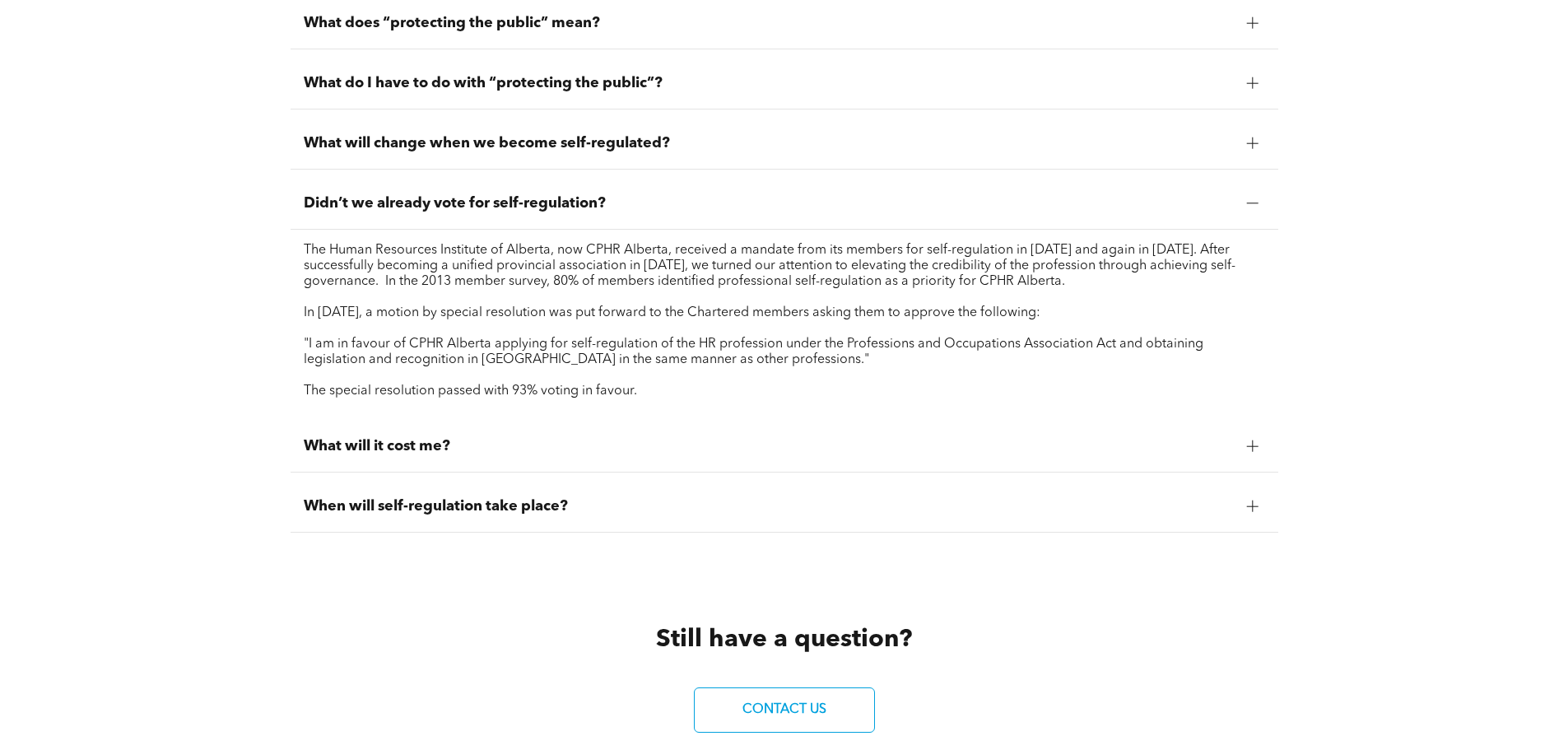
click at [341, 449] on span "What will it cost me?" at bounding box center [768, 445] width 930 height 18
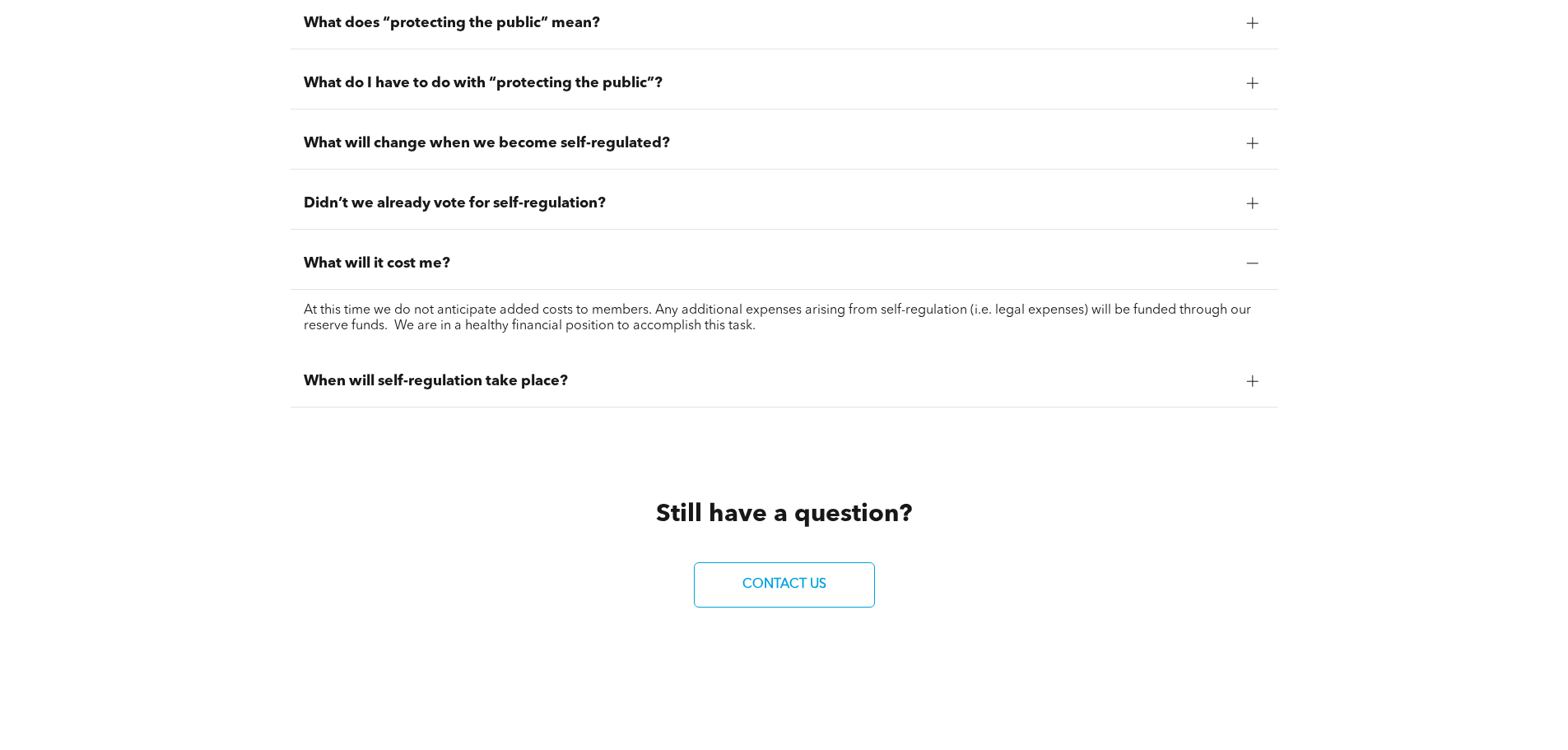
click at [767, 328] on p "At this time we do not anticipate added costs to members. Any additional expens…" at bounding box center [784, 319] width 961 height 31
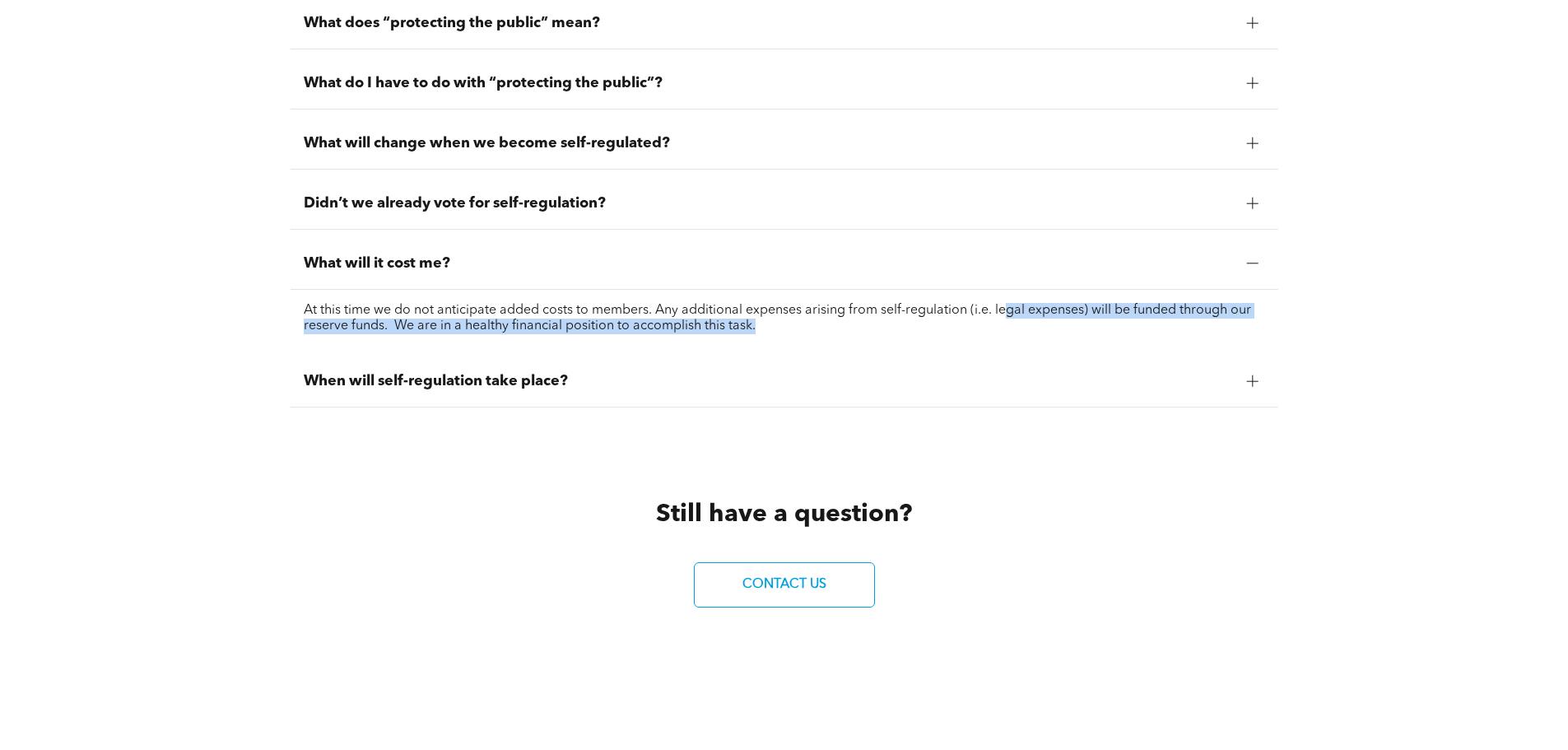
drag, startPoint x: 778, startPoint y: 329, endPoint x: 1006, endPoint y: 310, distance: 228.8
click at [1006, 310] on p "At this time we do not anticipate added costs to members. Any additional expens…" at bounding box center [784, 319] width 961 height 31
drag, startPoint x: 782, startPoint y: 324, endPoint x: 399, endPoint y: 334, distance: 383.1
click at [399, 334] on div "At this time we do not anticipate added costs to members. Any additional expens…" at bounding box center [784, 319] width 988 height 58
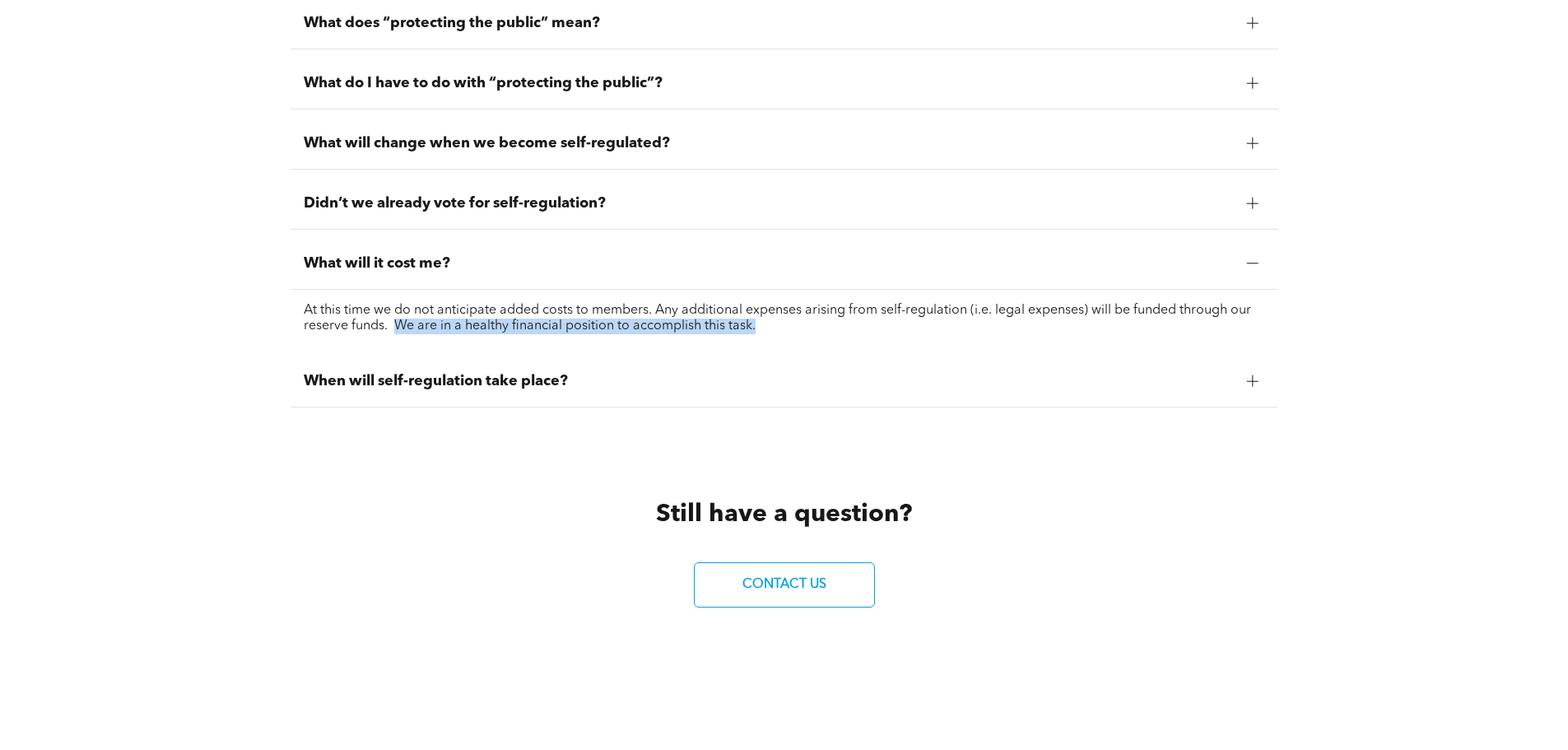
click at [399, 334] on div "At this time we do not anticipate added costs to members. Any additional expens…" at bounding box center [784, 319] width 988 height 58
click at [449, 385] on span "When will self-regulation take place?" at bounding box center [768, 381] width 930 height 18
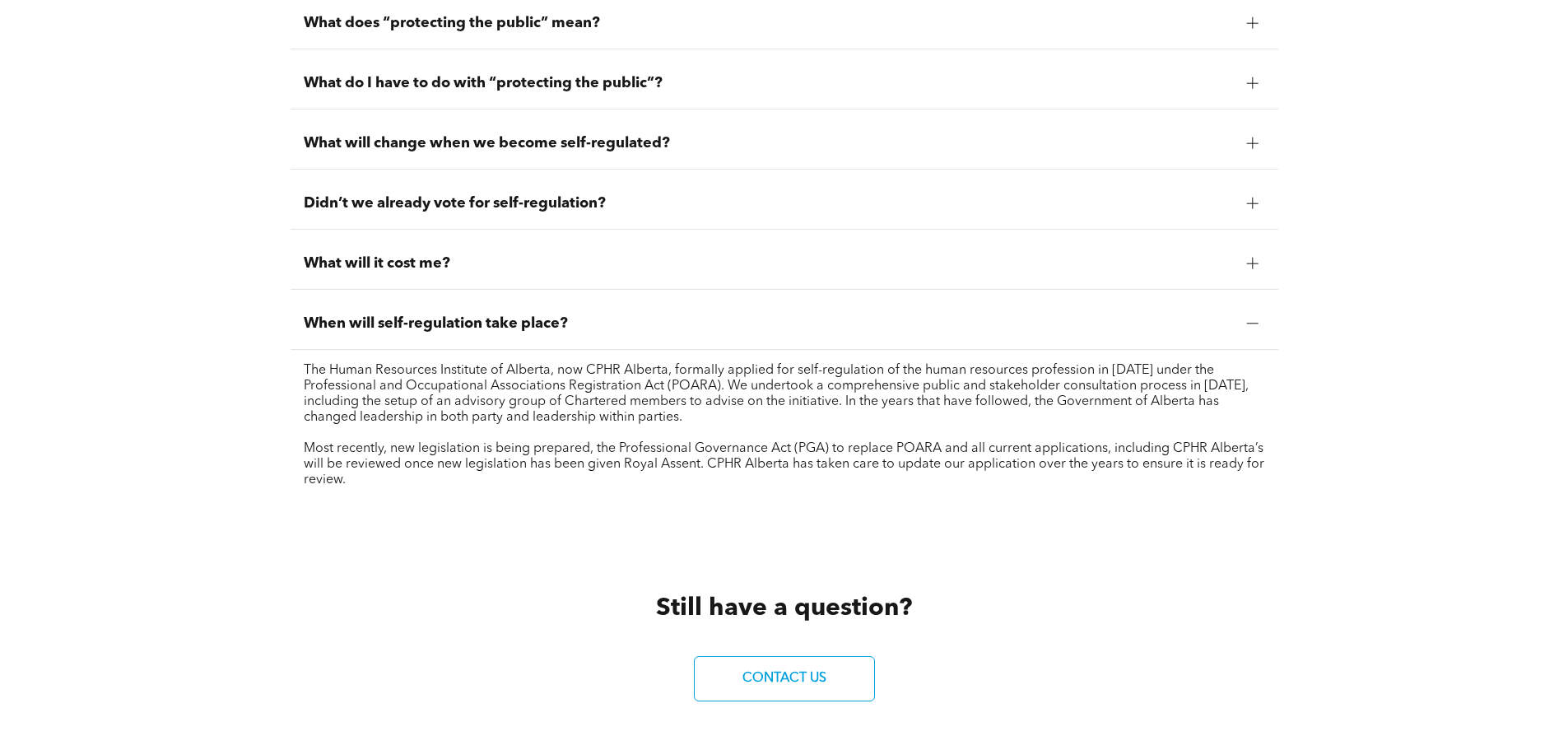
drag, startPoint x: 291, startPoint y: 445, endPoint x: 500, endPoint y: 485, distance: 212.8
click at [500, 488] on div "The Human Resources Institute of Alberta, now CPHR Alberta, formally applied fo…" at bounding box center [784, 426] width 988 height 151
click at [500, 484] on p "Most recently, new legislation is being prepared, the Professional Governance A…" at bounding box center [784, 465] width 961 height 47
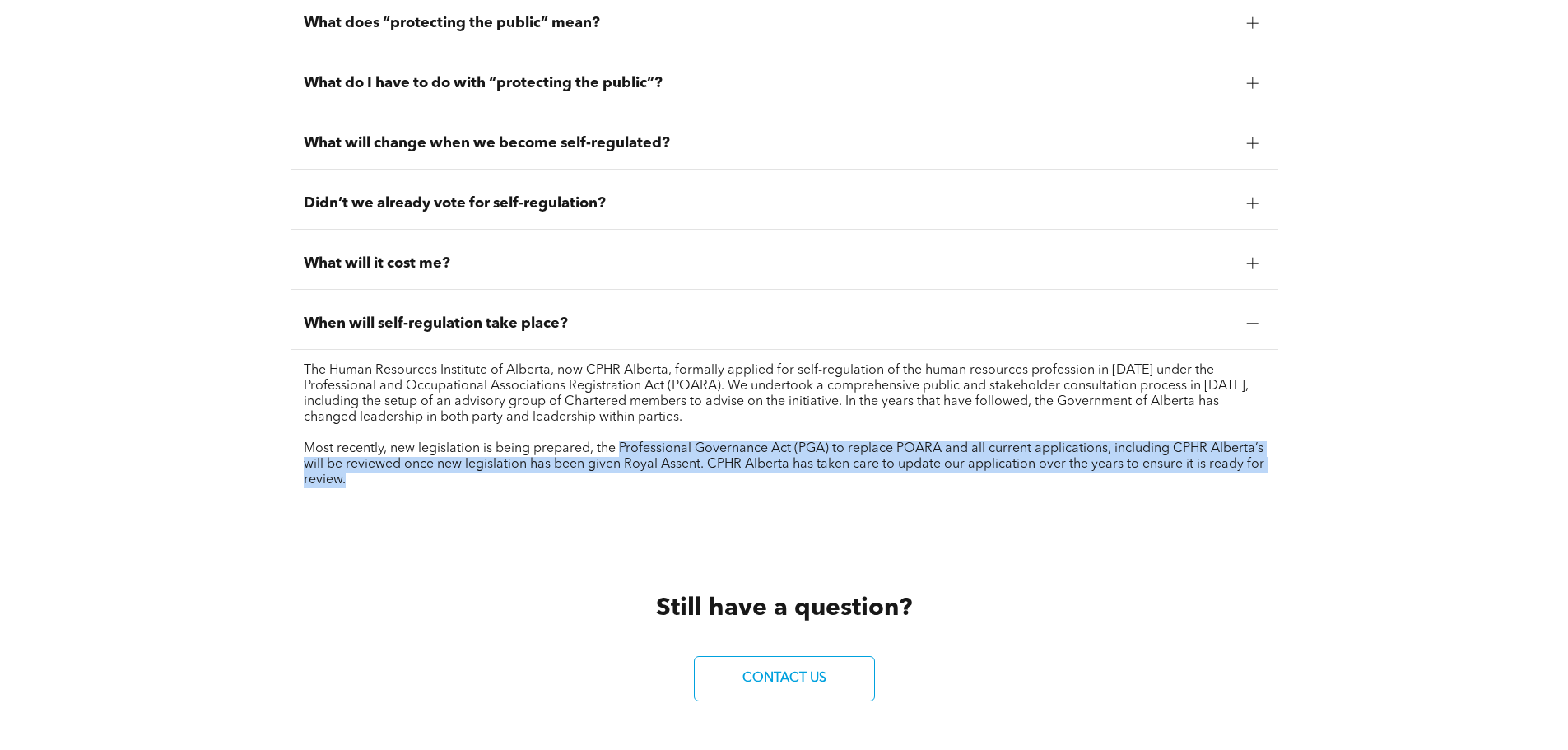
drag, startPoint x: 500, startPoint y: 484, endPoint x: 667, endPoint y: 447, distance: 171.0
click at [667, 447] on p "Most recently, new legislation is being prepared, the Professional Governance A…" at bounding box center [784, 465] width 961 height 47
drag, startPoint x: 399, startPoint y: 478, endPoint x: 279, endPoint y: 448, distance: 123.7
click at [279, 448] on div "What is self-regulation? In a nutshell, self-regulation is a privilege given to…" at bounding box center [784, 189] width 1568 height 684
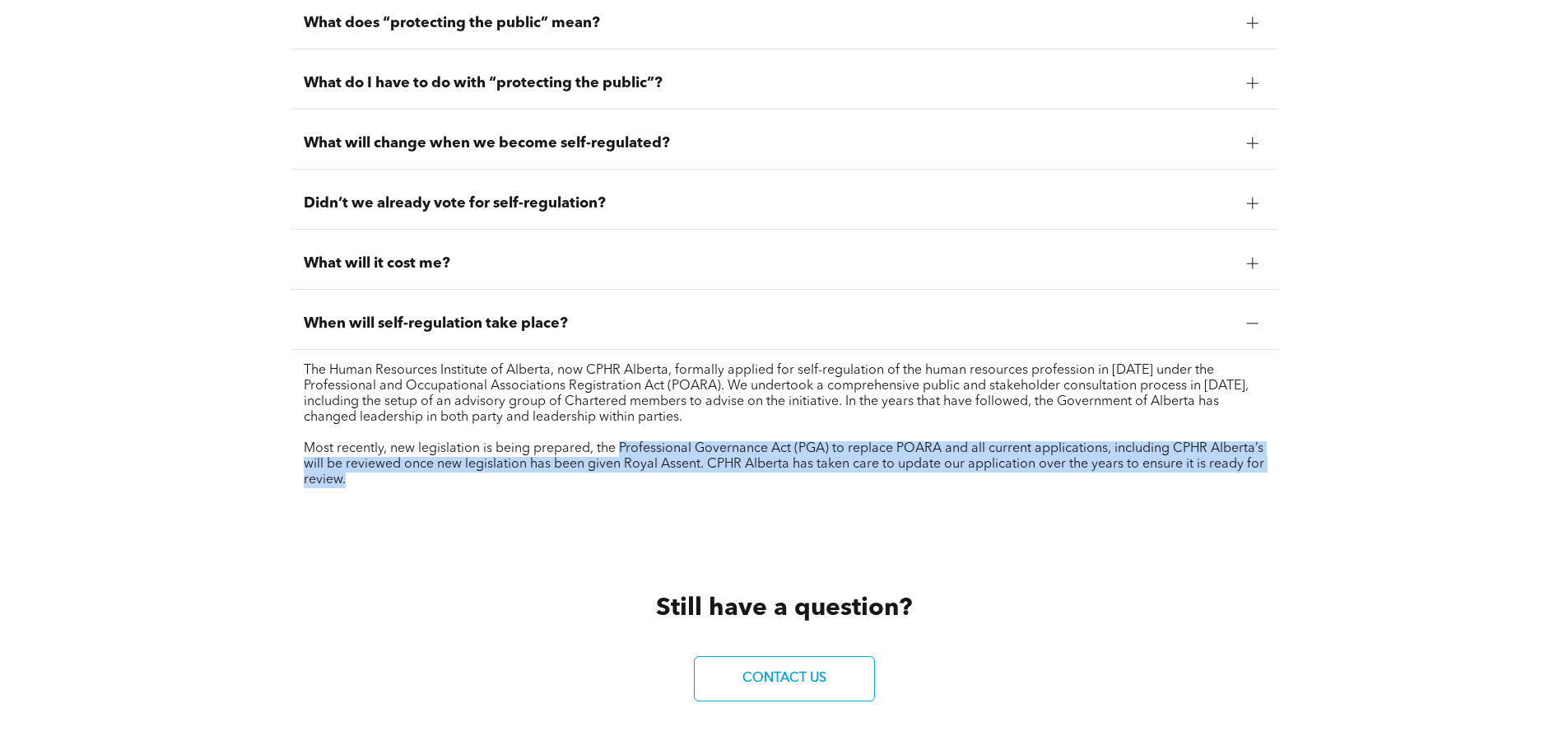
click at [279, 448] on div "What is self-regulation? In a nutshell, self-regulation is a privilege given to…" at bounding box center [784, 189] width 1568 height 684
drag, startPoint x: 286, startPoint y: 447, endPoint x: 815, endPoint y: 478, distance: 529.9
click at [815, 478] on div "What is self-regulation? In a nutshell, self-regulation is a privilege given to…" at bounding box center [784, 189] width 1568 height 684
click at [815, 478] on p "Most recently, new legislation is being prepared, the Professional Governance A…" at bounding box center [784, 465] width 961 height 47
drag, startPoint x: 866, startPoint y: 478, endPoint x: 251, endPoint y: 451, distance: 615.6
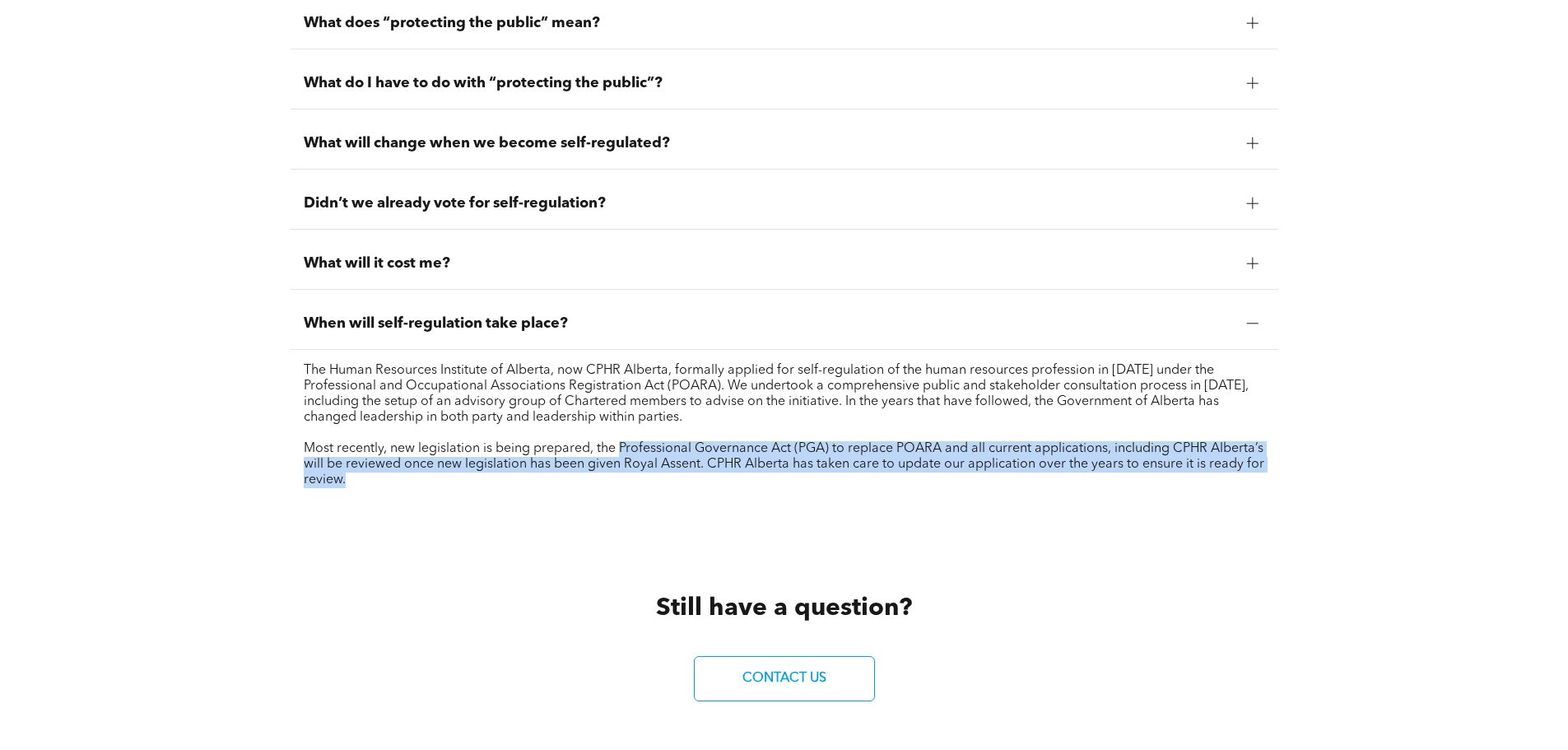
click at [251, 451] on div "What is self-regulation? In a nutshell, self-regulation is a privilege given to…" at bounding box center [784, 189] width 1568 height 684
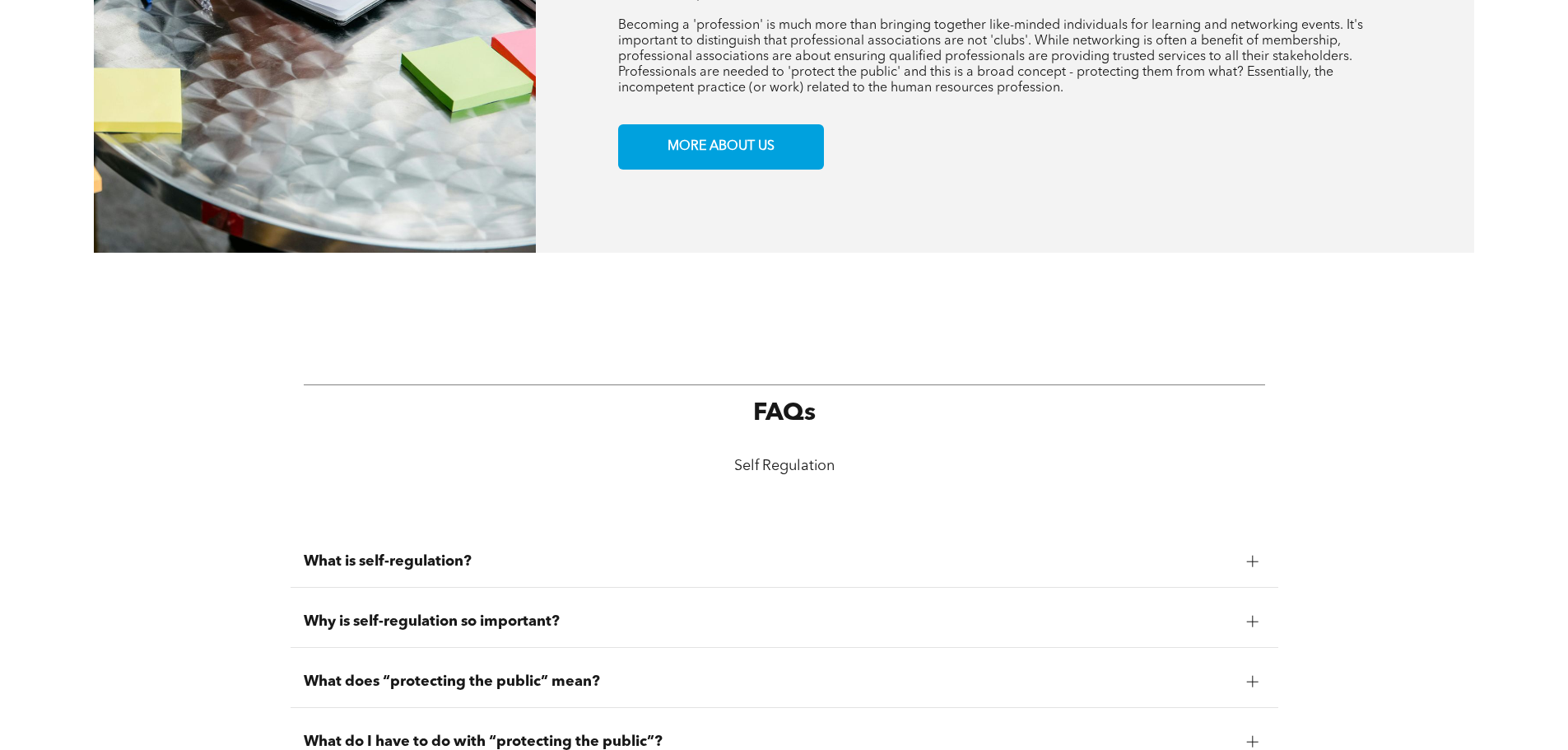
scroll to position [1235, 0]
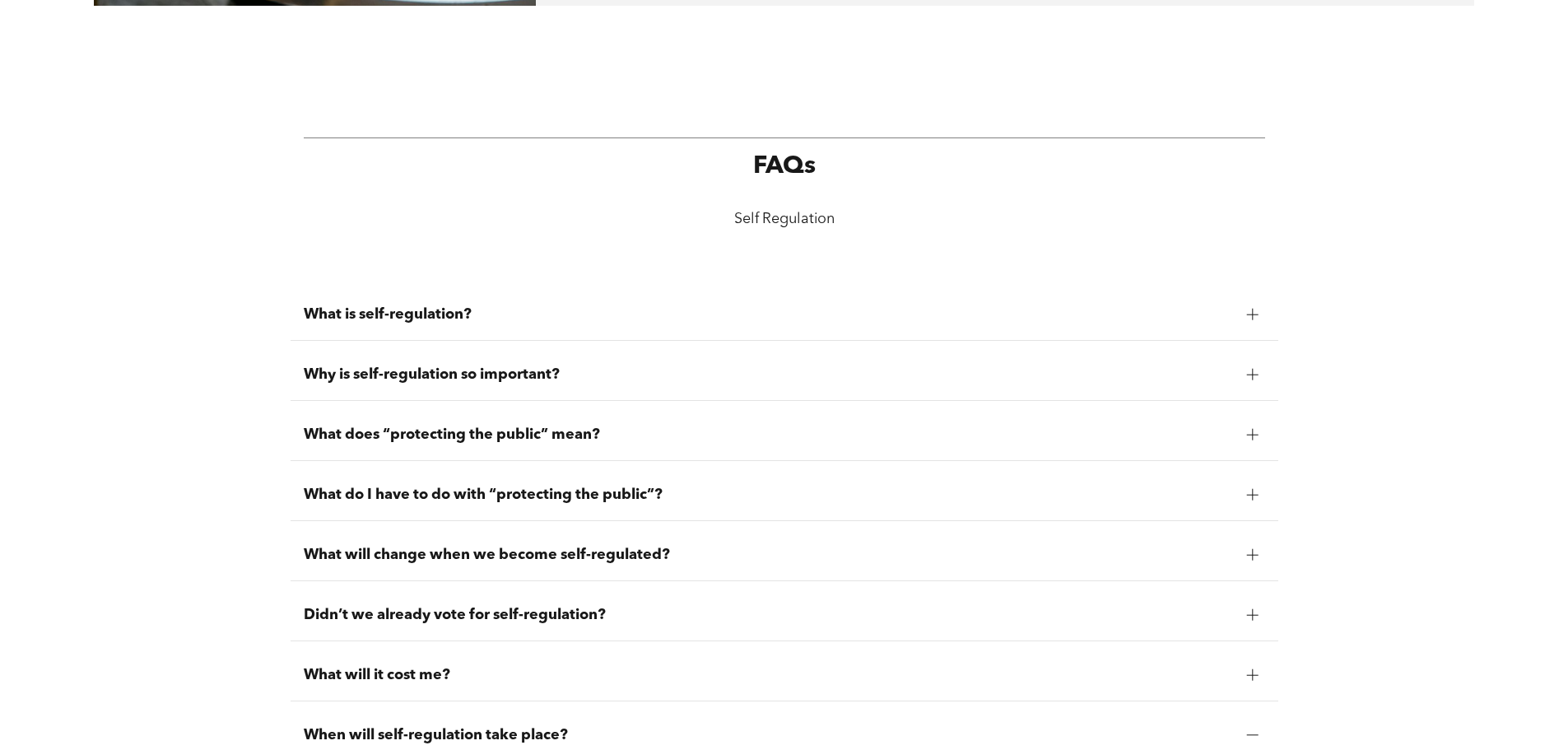
click at [422, 318] on span "What is self-regulation?" at bounding box center [768, 314] width 930 height 18
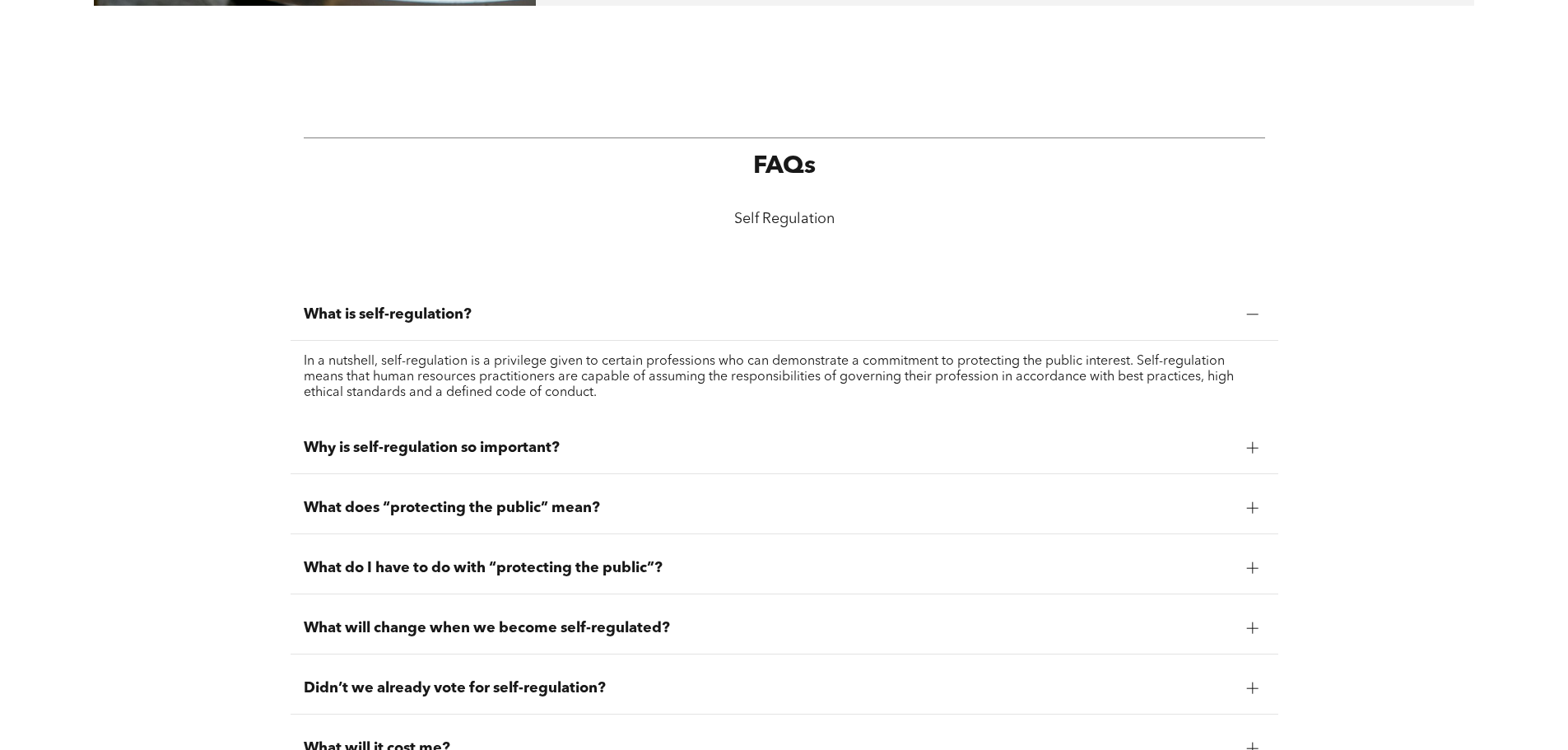
click at [399, 451] on span "Why is self-regulation so important?" at bounding box center [768, 447] width 930 height 18
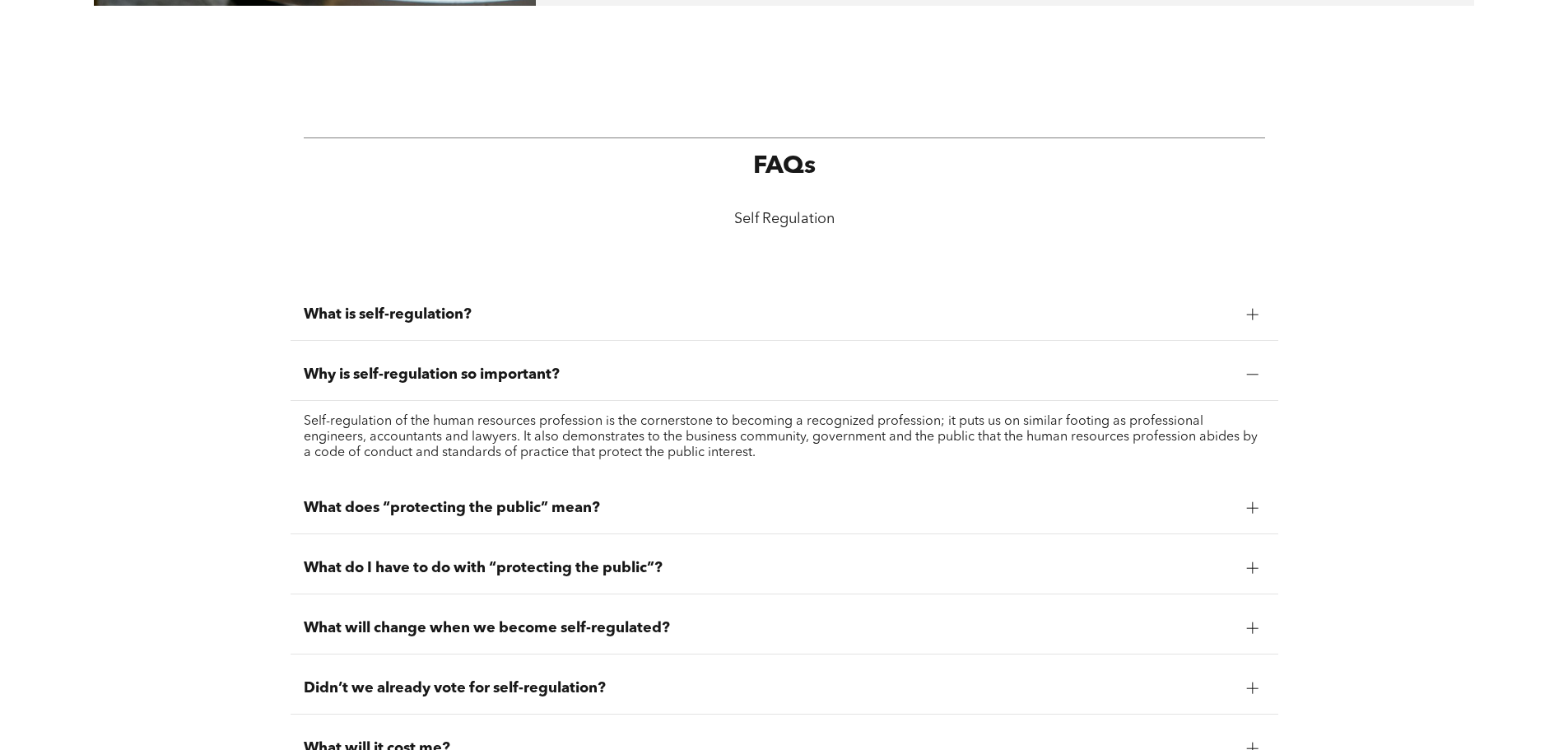
click at [386, 637] on div "What will change when we become self-regulated?" at bounding box center [784, 629] width 988 height 52
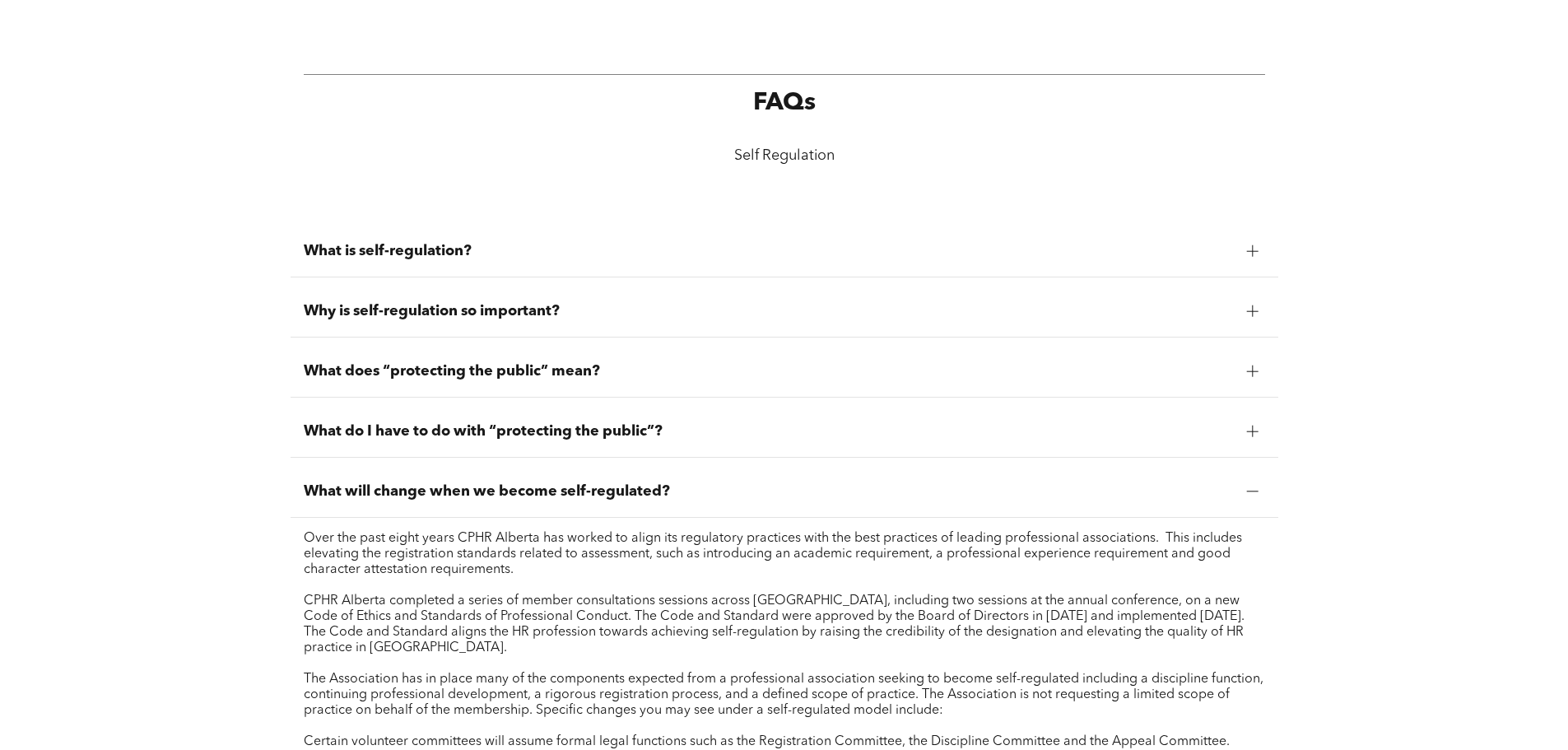
scroll to position [1401, 0]
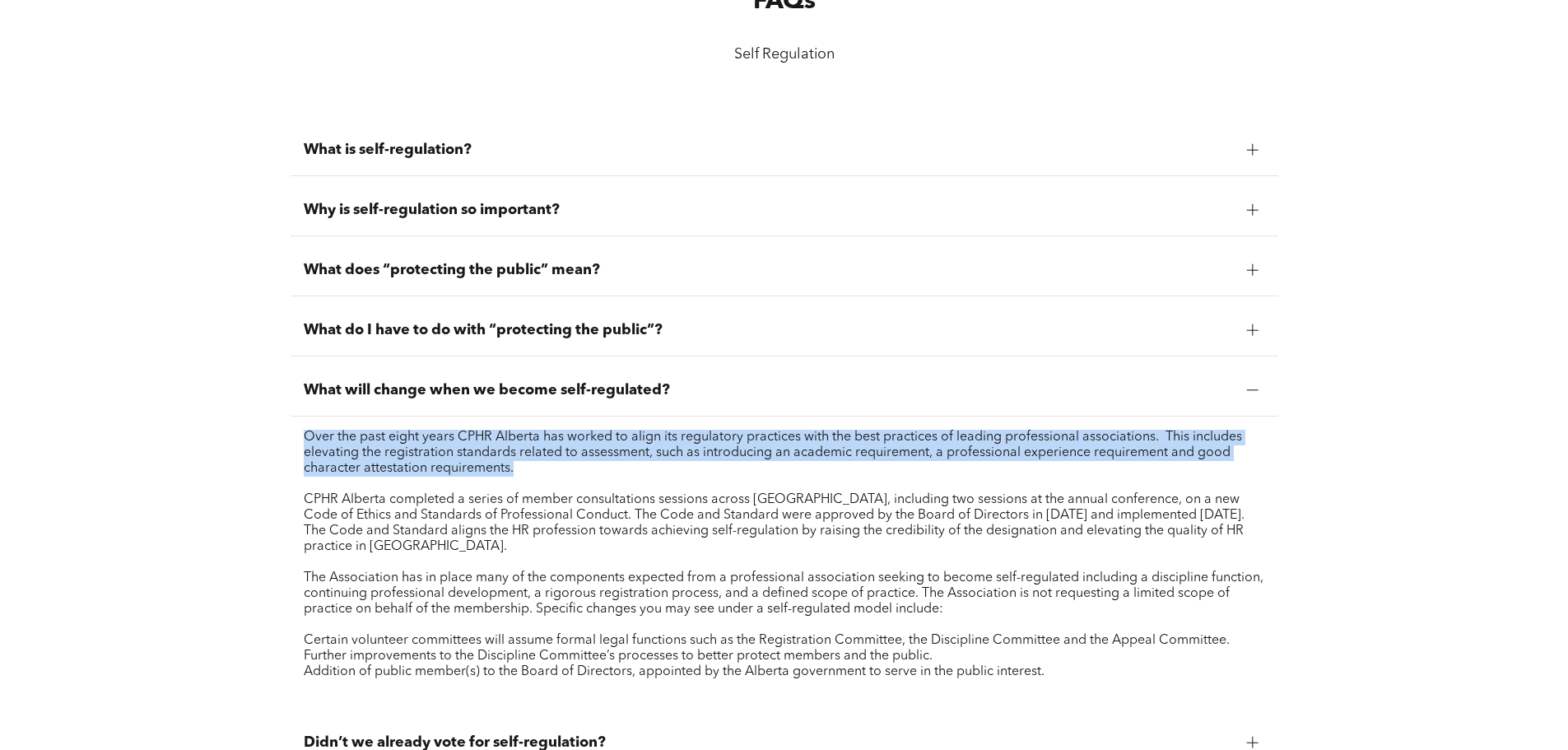
drag, startPoint x: 664, startPoint y: 450, endPoint x: 302, endPoint y: 440, distance: 362.1
click at [302, 440] on div "Over the past eight years CPHR Alberta has worked to align its regulatory pract…" at bounding box center [784, 563] width 988 height 292
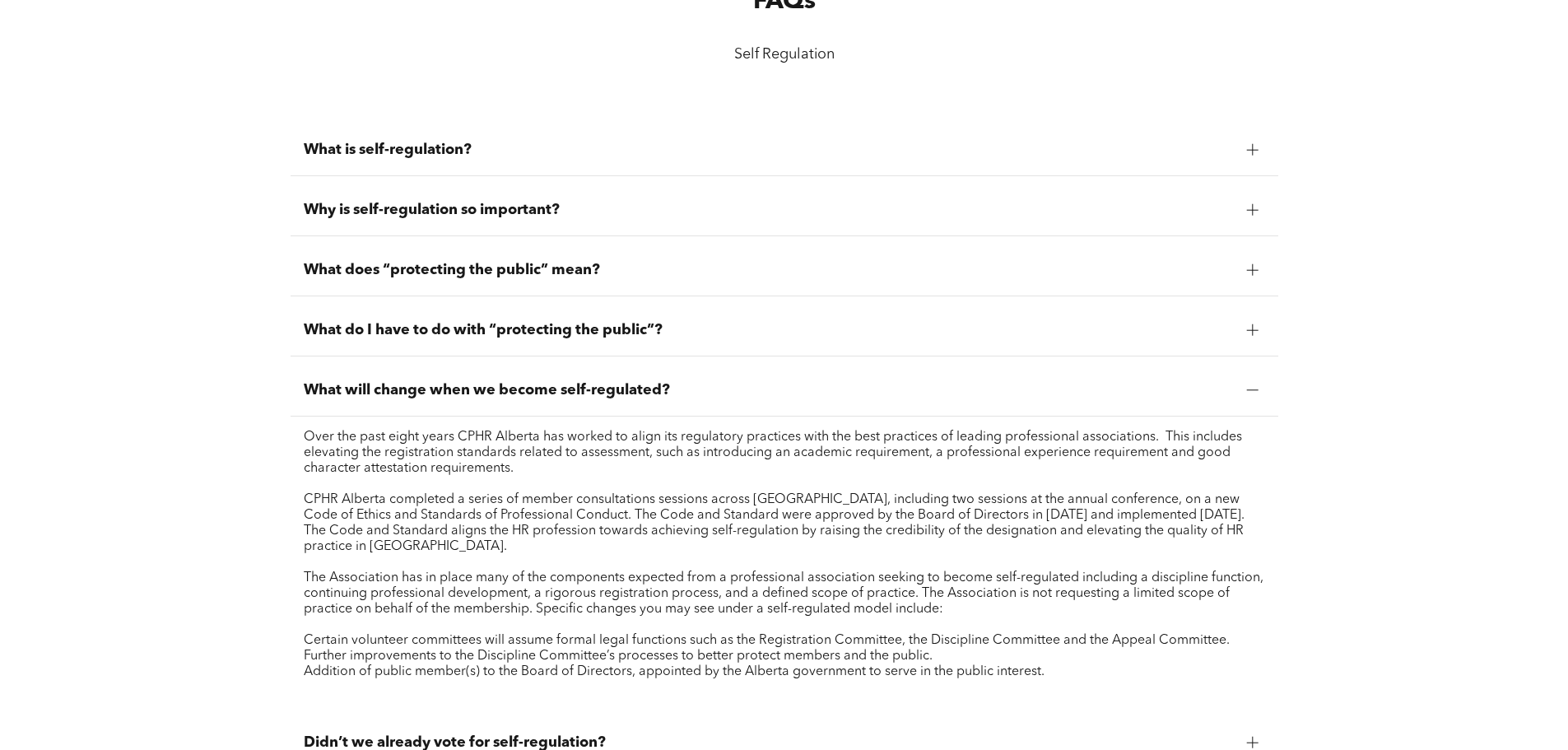
drag, startPoint x: 302, startPoint y: 440, endPoint x: 560, endPoint y: 479, distance: 260.9
click at [560, 479] on div "Over the past eight years CPHR Alberta has worked to align its regulatory pract…" at bounding box center [784, 563] width 988 height 292
click at [561, 478] on div "Over the past eight years CPHR Alberta has worked to align its regulatory pract…" at bounding box center [784, 563] width 961 height 266
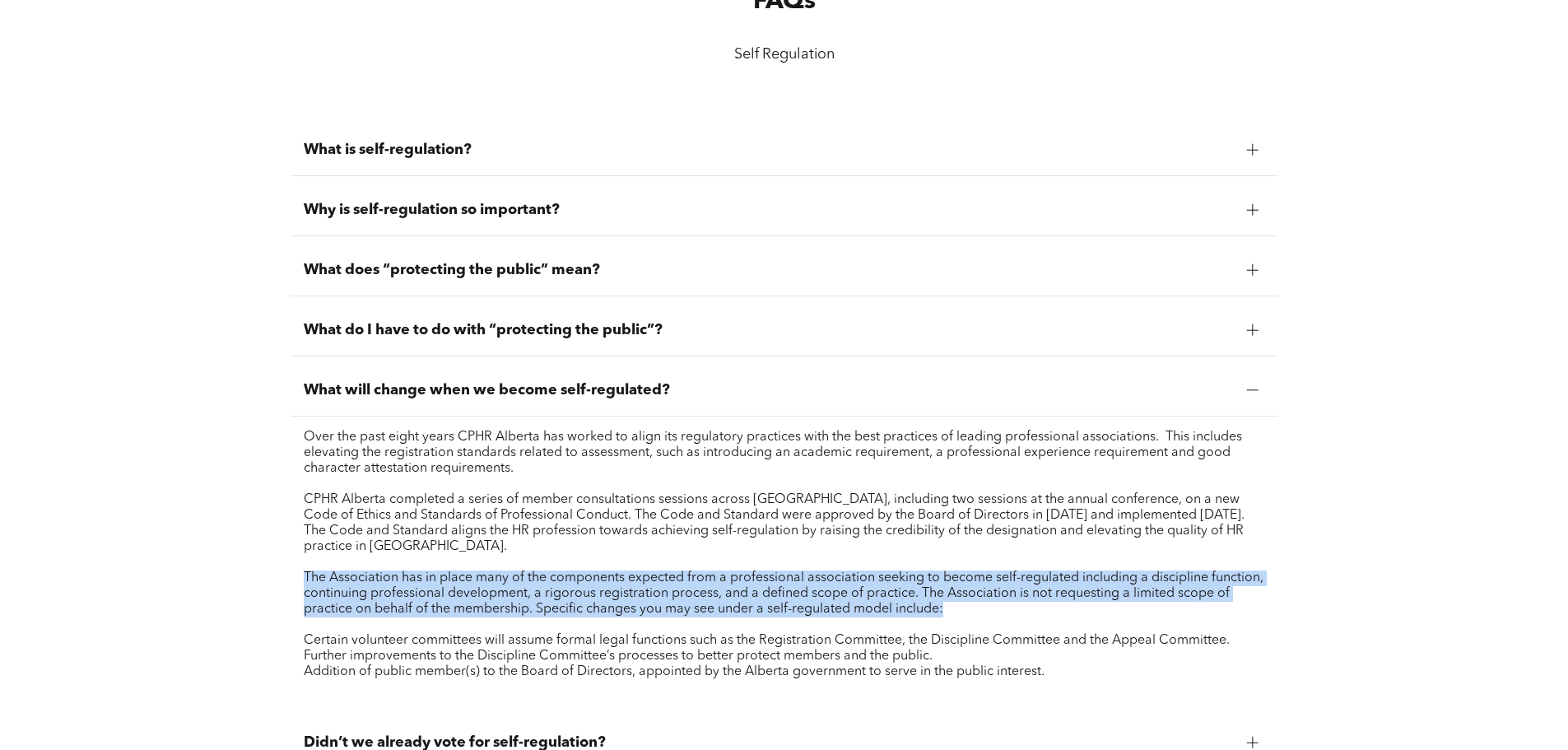
drag, startPoint x: 286, startPoint y: 579, endPoint x: 1000, endPoint y: 612, distance: 714.8
click at [1000, 612] on div "What is self-regulation? In a nutshell, self-regulation is a privilege given to…" at bounding box center [784, 507] width 1568 height 825
click at [1000, 612] on p "The Association has in place many of the components expected from a professiona…" at bounding box center [784, 595] width 961 height 47
drag, startPoint x: 1005, startPoint y: 609, endPoint x: 804, endPoint y: 617, distance: 201.2
click at [804, 617] on div "Over the past eight years CPHR Alberta has worked to align its regulatory pract…" at bounding box center [784, 563] width 961 height 266
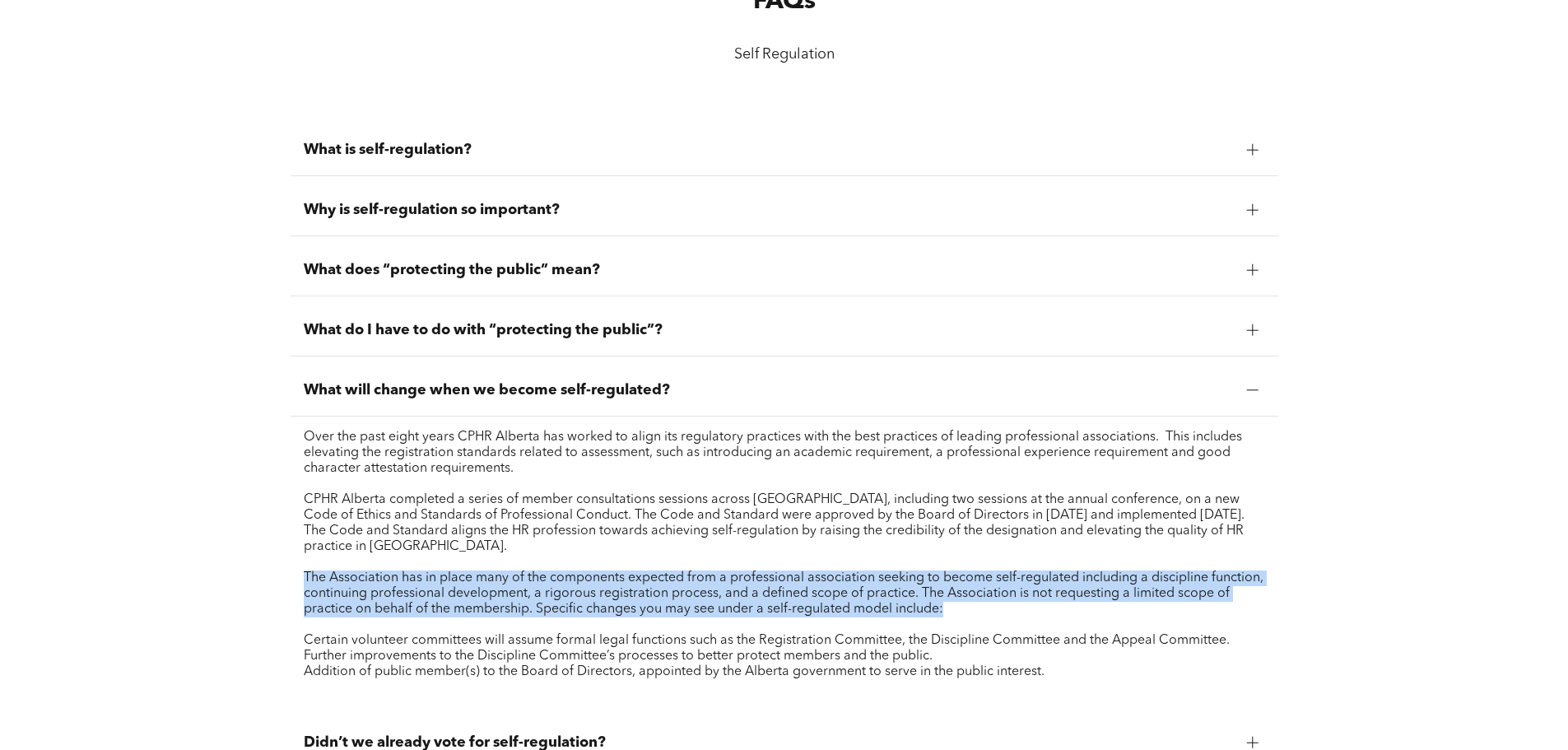
click at [804, 617] on div "Over the past eight years CPHR Alberta has worked to align its regulatory pract…" at bounding box center [784, 563] width 961 height 266
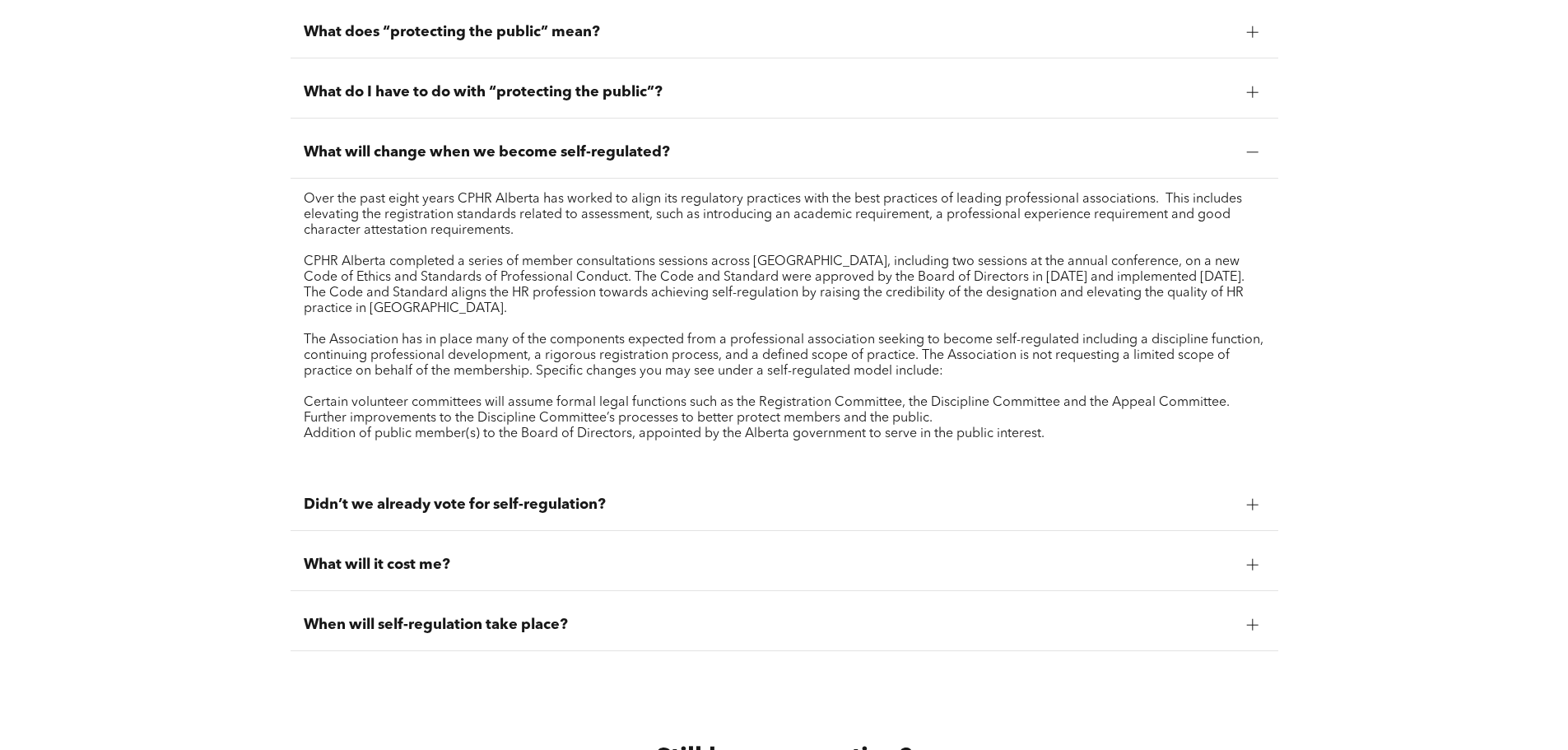
scroll to position [1648, 0]
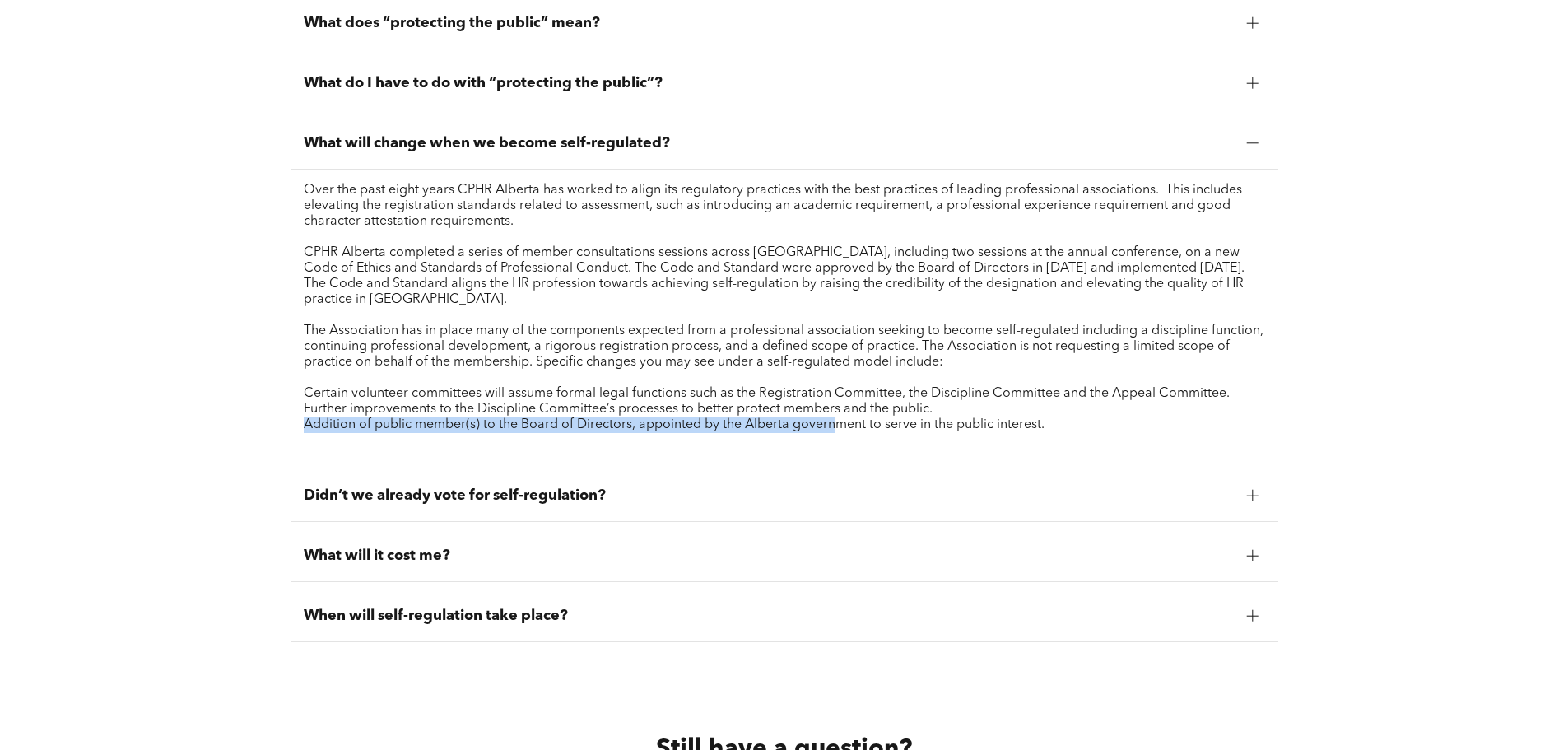
drag, startPoint x: 292, startPoint y: 427, endPoint x: 833, endPoint y: 422, distance: 541.0
click at [833, 422] on div "Over the past eight years CPHR Alberta has worked to align its regulatory pract…" at bounding box center [784, 315] width 988 height 292
click at [833, 422] on p "Addition of public member(s) to the Board of Directors, appointed by the Albert…" at bounding box center [784, 426] width 961 height 16
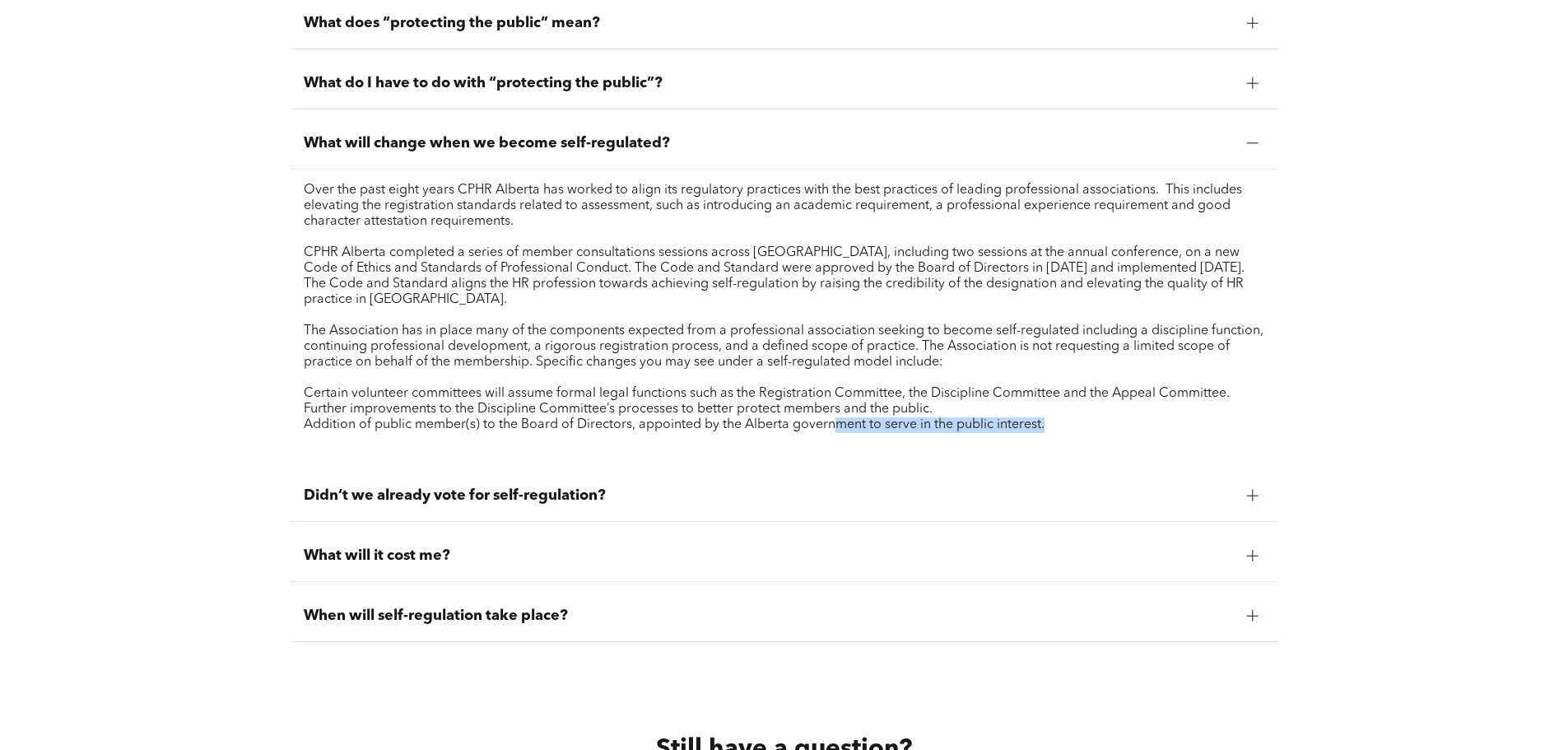
drag, startPoint x: 833, startPoint y: 422, endPoint x: 1119, endPoint y: 429, distance: 286.1
click at [1119, 429] on p "Addition of public member(s) to the Board of Directors, appointed by the Albert…" at bounding box center [784, 426] width 961 height 16
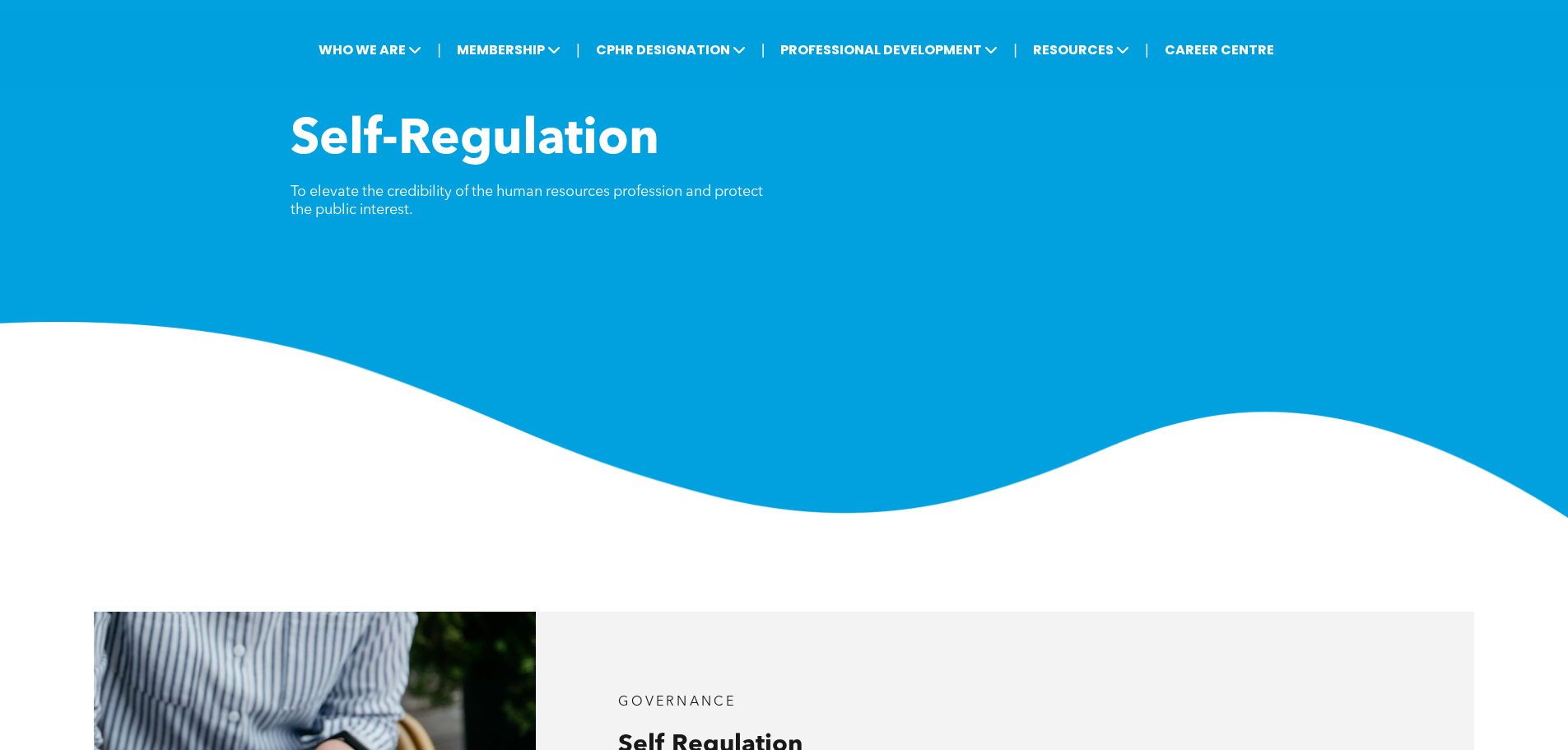
scroll to position [0, 0]
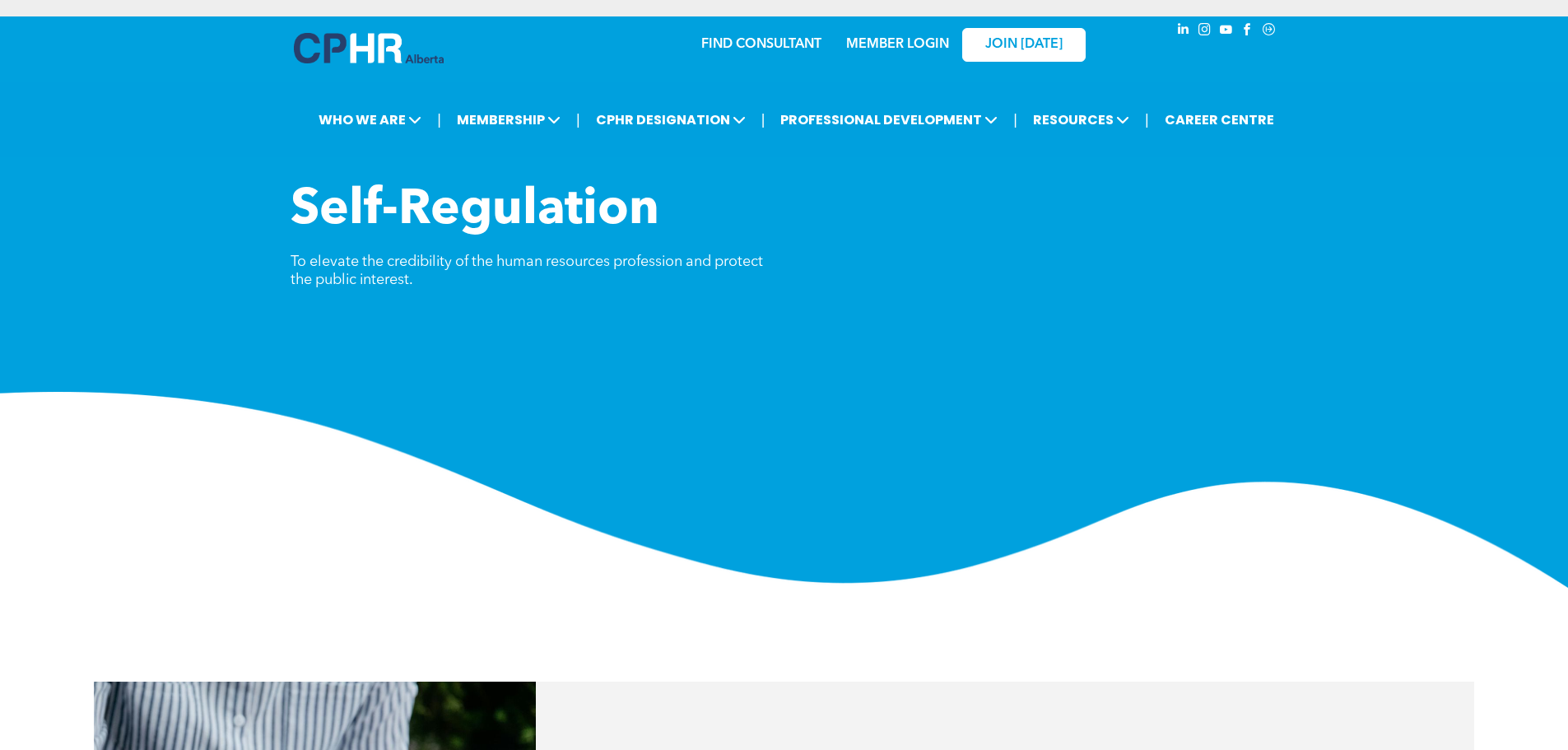
click at [377, 54] on img at bounding box center [369, 48] width 150 height 30
